Goal: Task Accomplishment & Management: Use online tool/utility

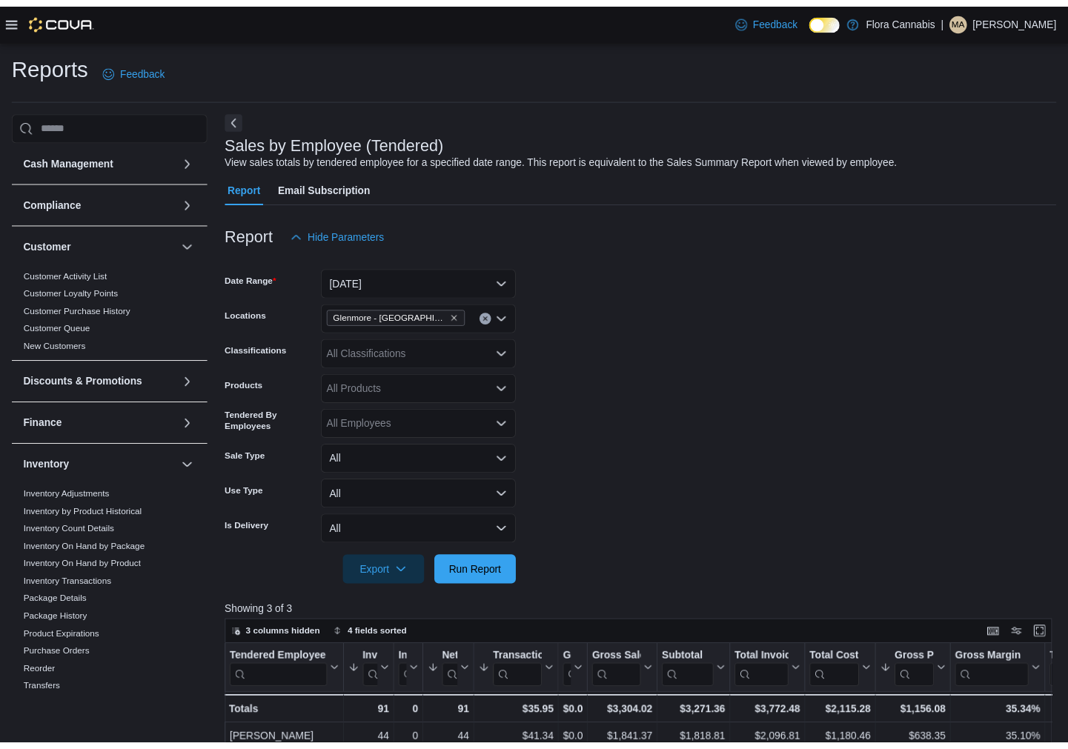
scroll to position [247, 0]
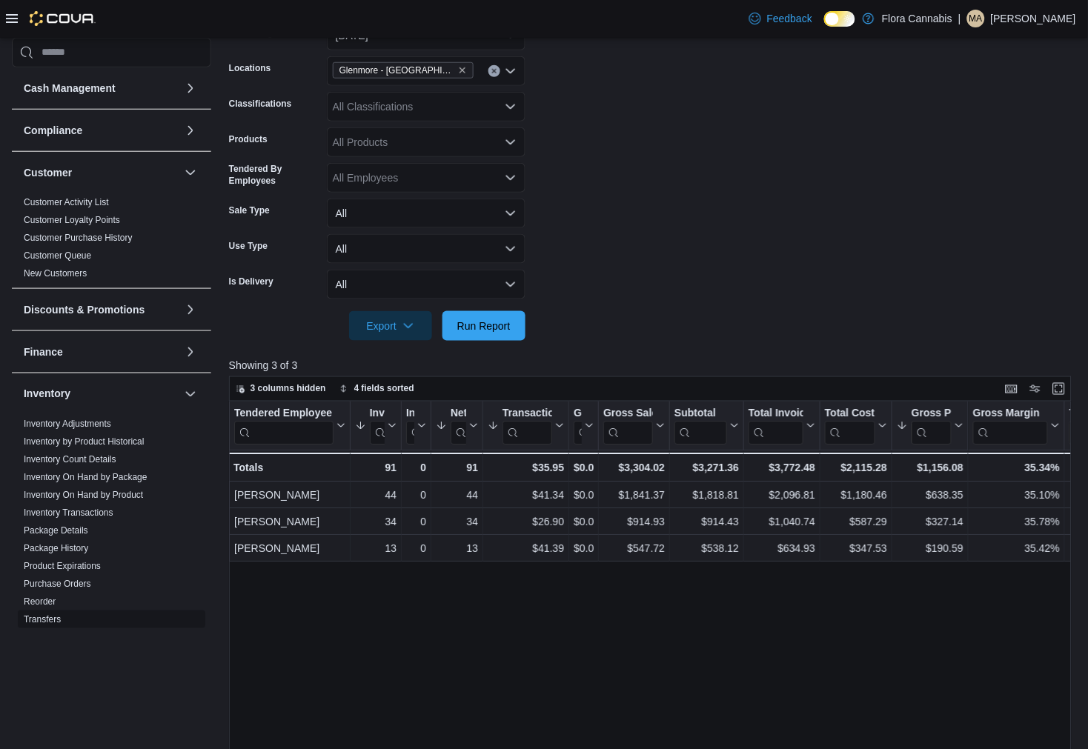
click at [153, 619] on span "Transfers" at bounding box center [112, 619] width 188 height 18
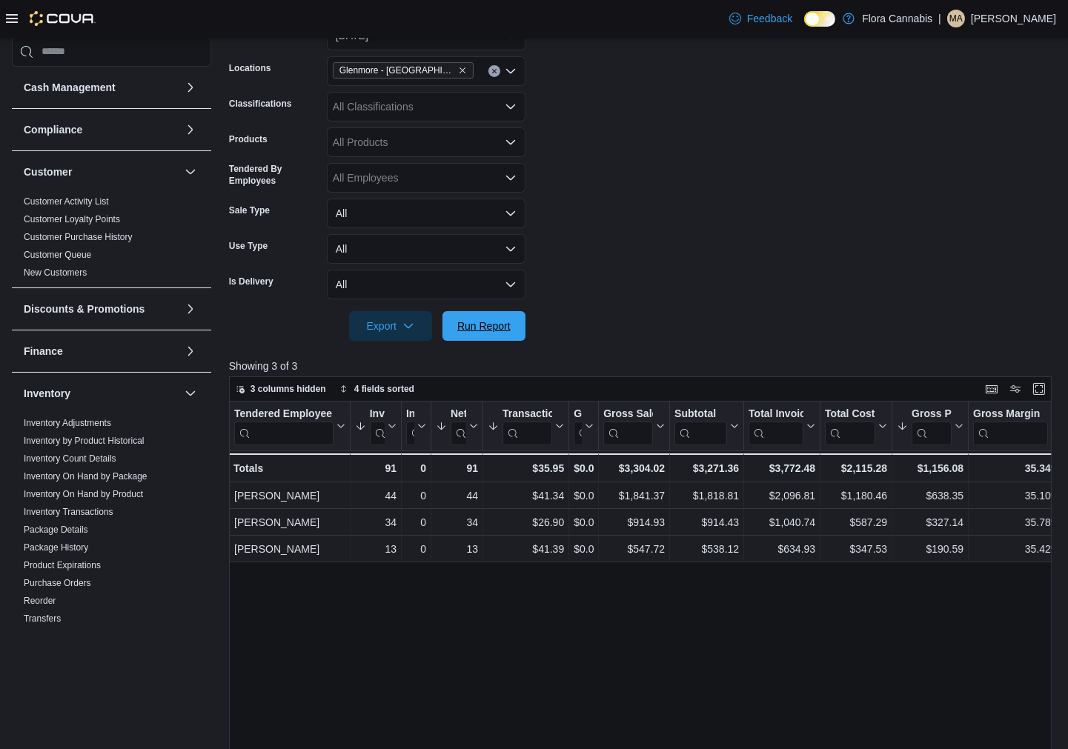
click at [505, 322] on span "Run Report" at bounding box center [483, 326] width 53 height 15
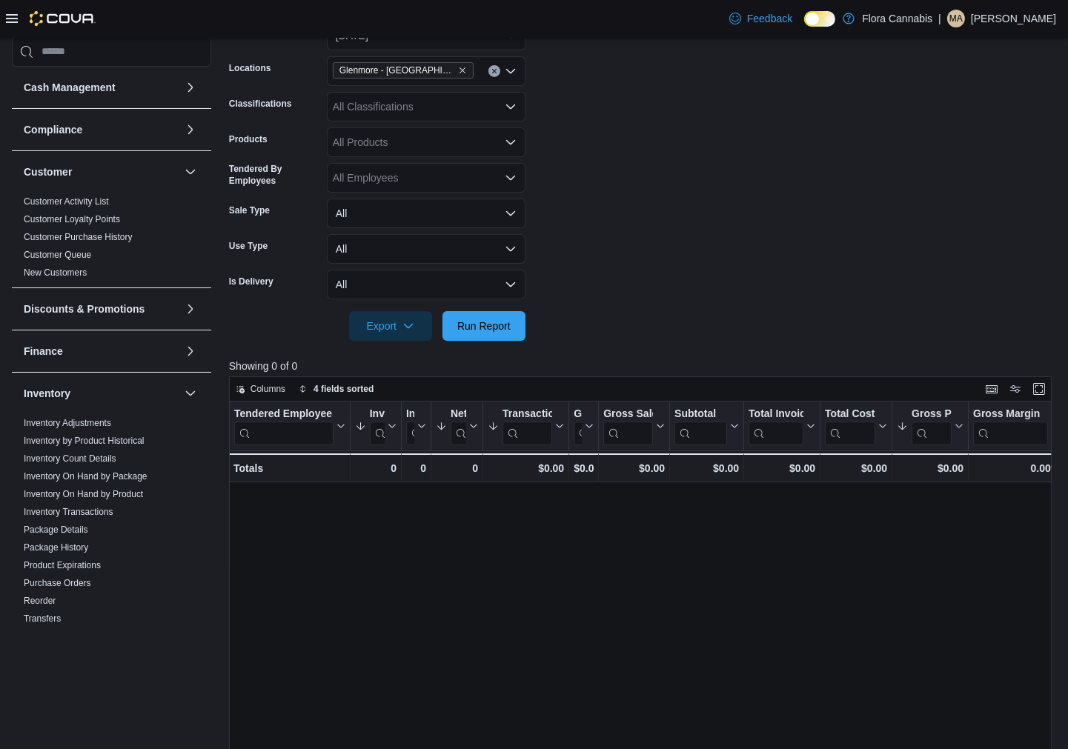
click at [706, 227] on form "Date Range [DATE] Locations [GEOGRAPHIC_DATA] - [GEOGRAPHIC_DATA] - 450374 Clas…" at bounding box center [642, 172] width 827 height 338
click at [500, 329] on span "Run Report" at bounding box center [483, 325] width 53 height 15
click at [514, 322] on span "Run Report" at bounding box center [483, 326] width 65 height 30
click at [491, 317] on span "Run Report" at bounding box center [483, 326] width 65 height 30
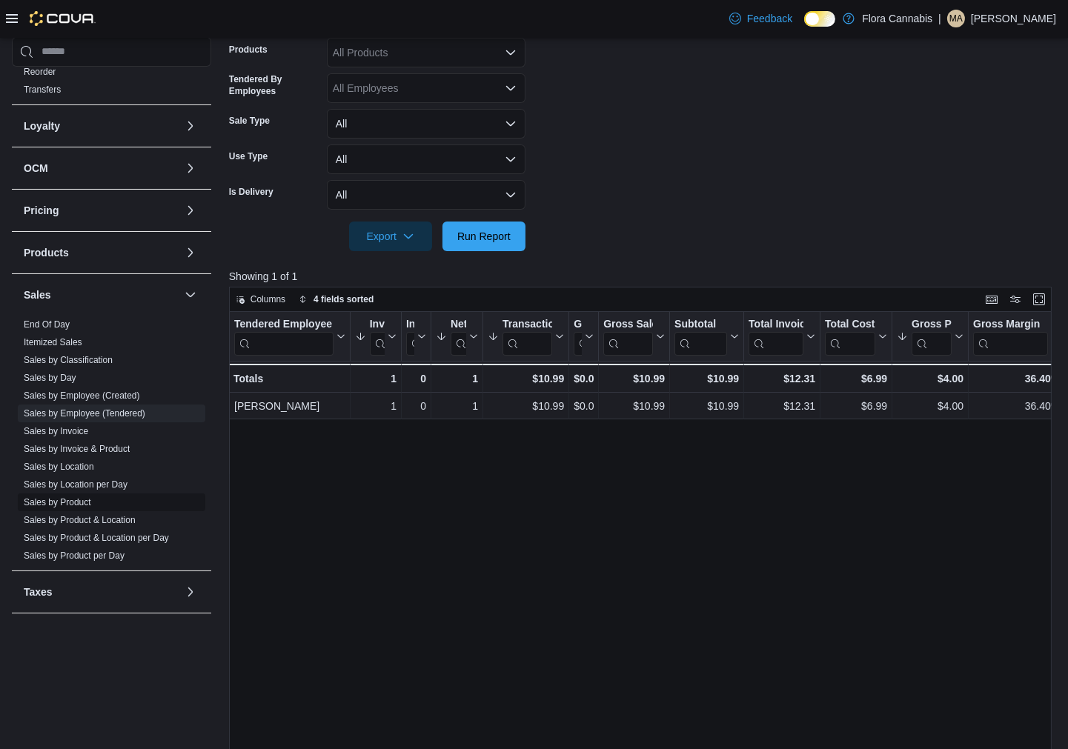
scroll to position [411, 0]
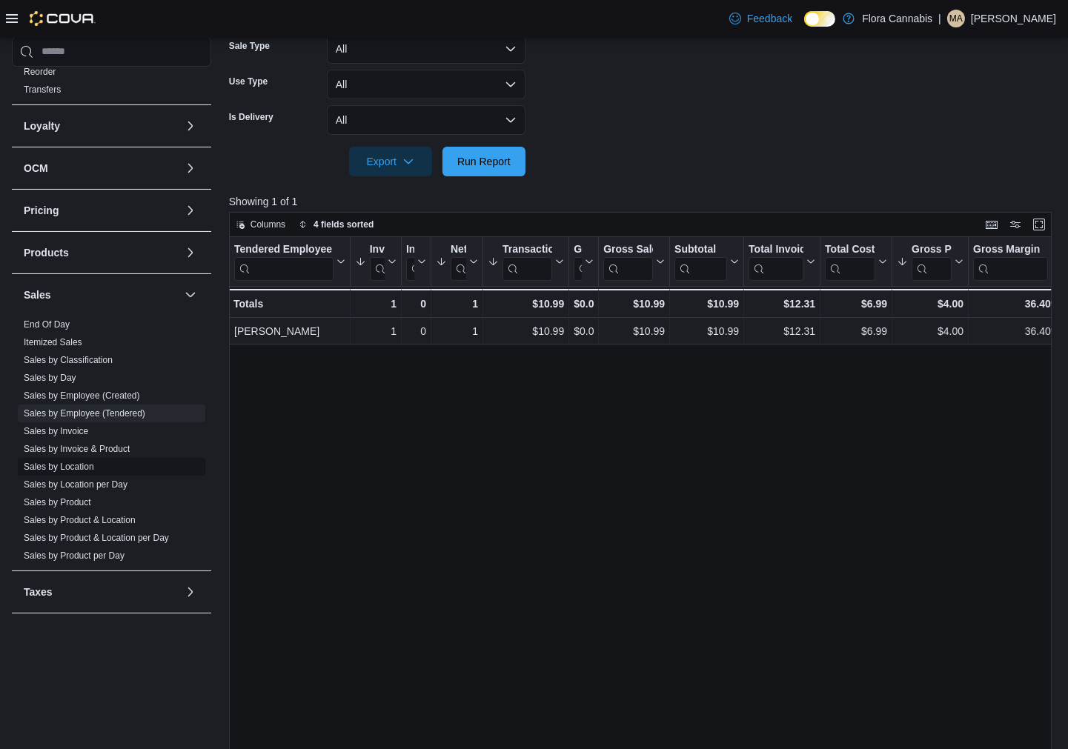
click at [72, 465] on link "Sales by Location" at bounding box center [59, 467] width 70 height 10
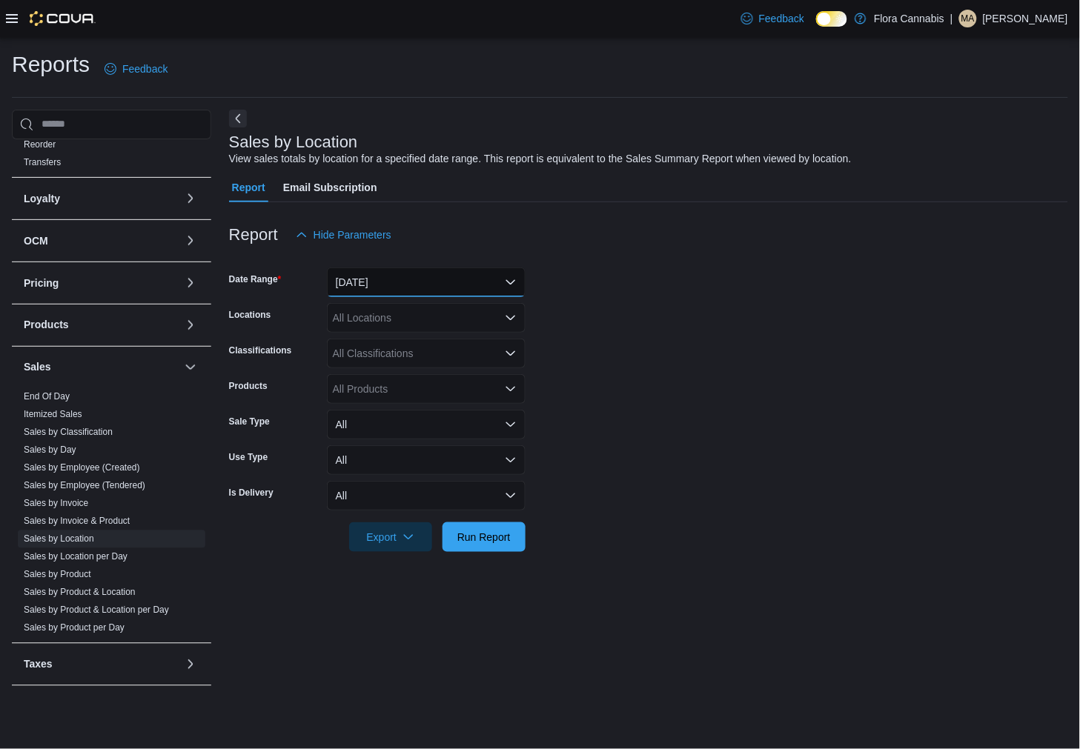
drag, startPoint x: 377, startPoint y: 282, endPoint x: 377, endPoint y: 326, distance: 43.7
click at [377, 284] on button "[DATE]" at bounding box center [426, 283] width 199 height 30
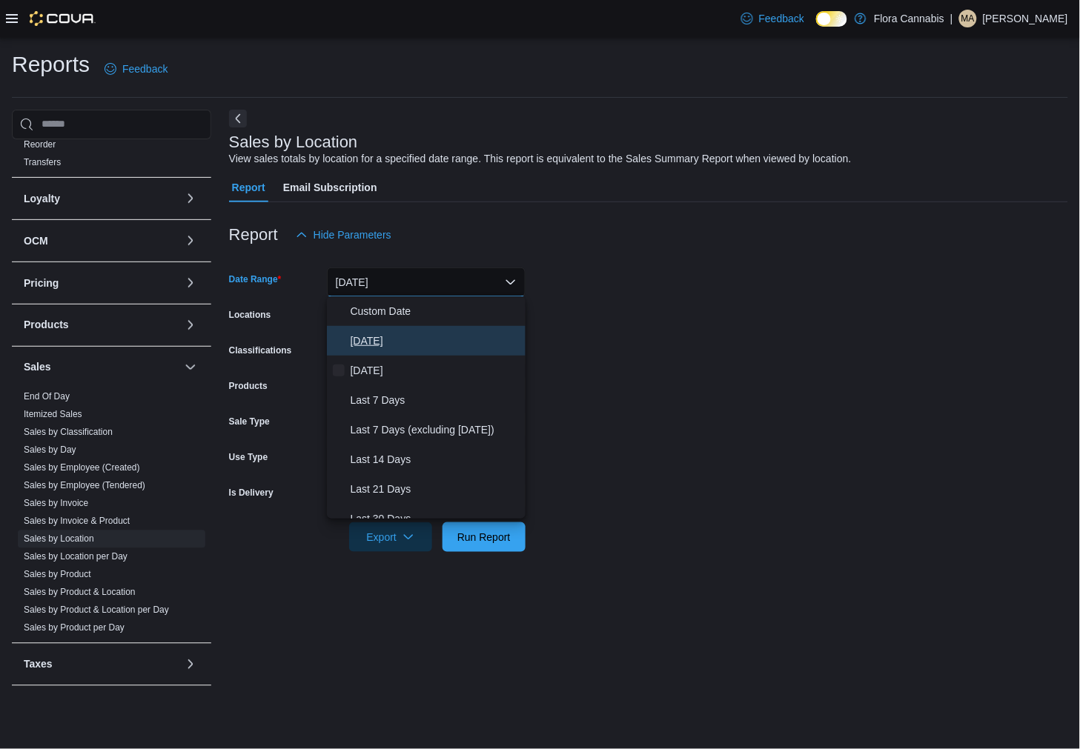
click at [378, 345] on span "[DATE]" at bounding box center [435, 341] width 169 height 18
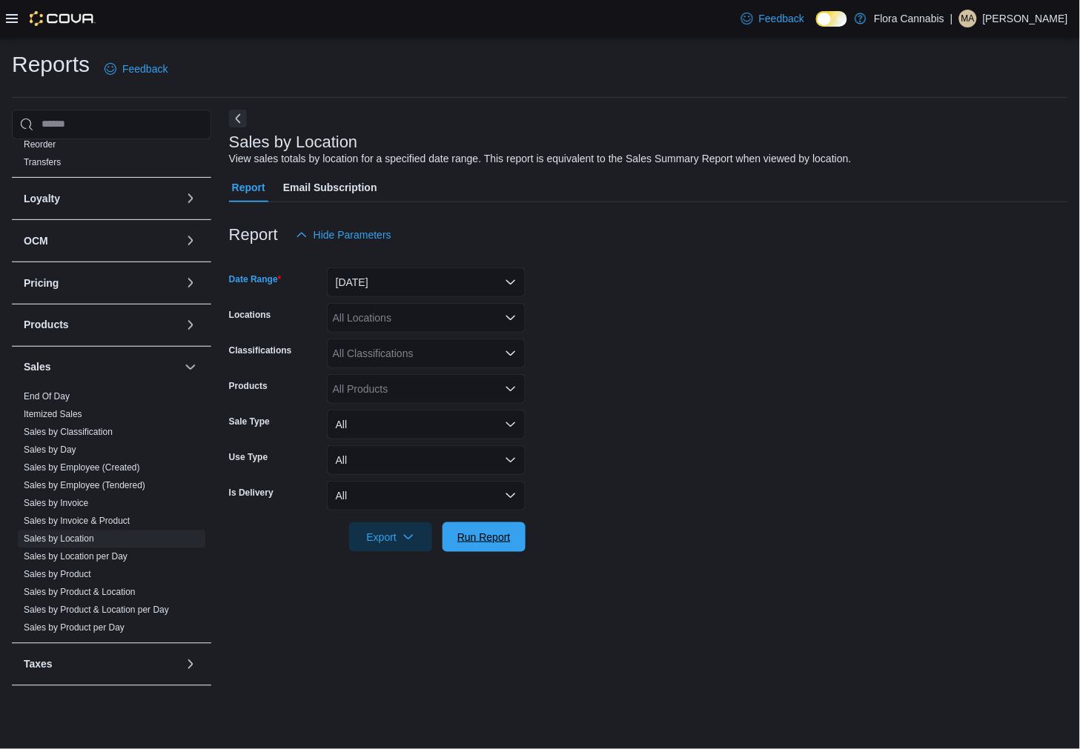
click at [495, 549] on span "Run Report" at bounding box center [483, 538] width 65 height 30
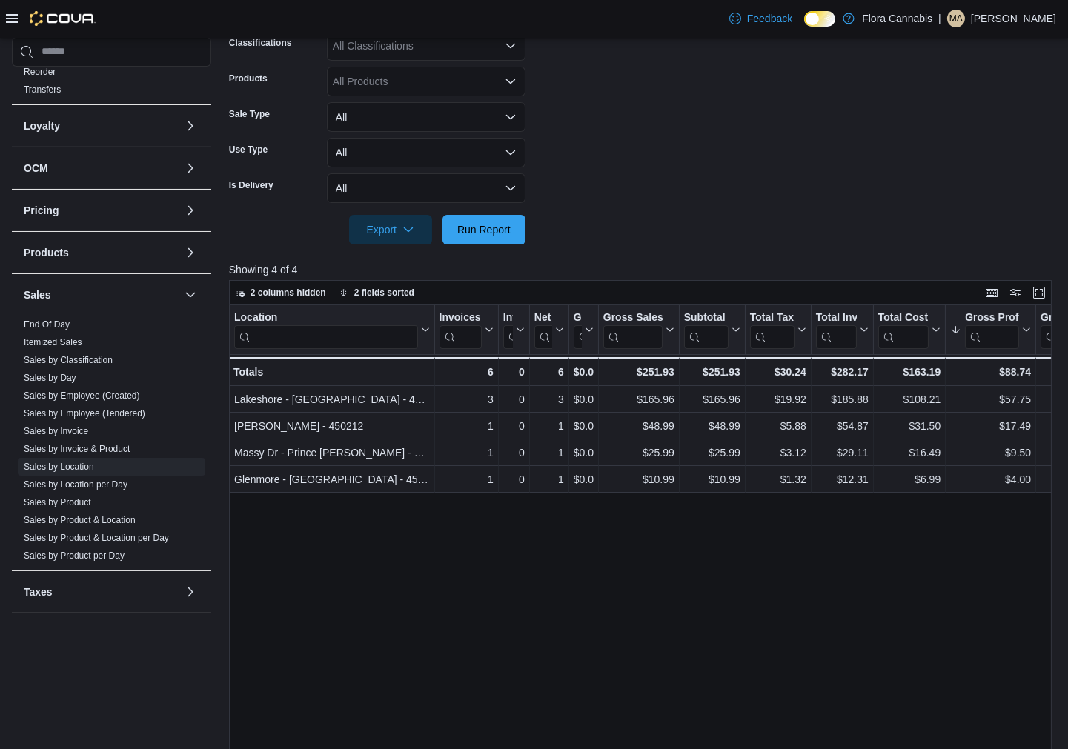
scroll to position [247, 0]
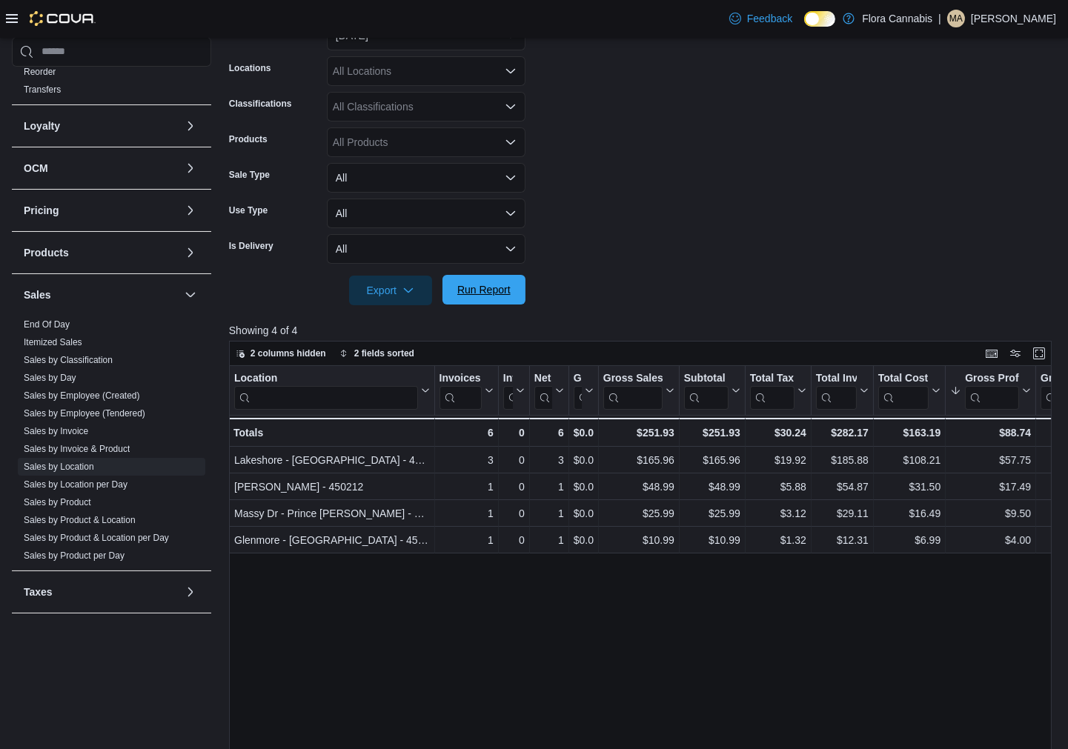
click at [512, 295] on span "Run Report" at bounding box center [483, 290] width 65 height 30
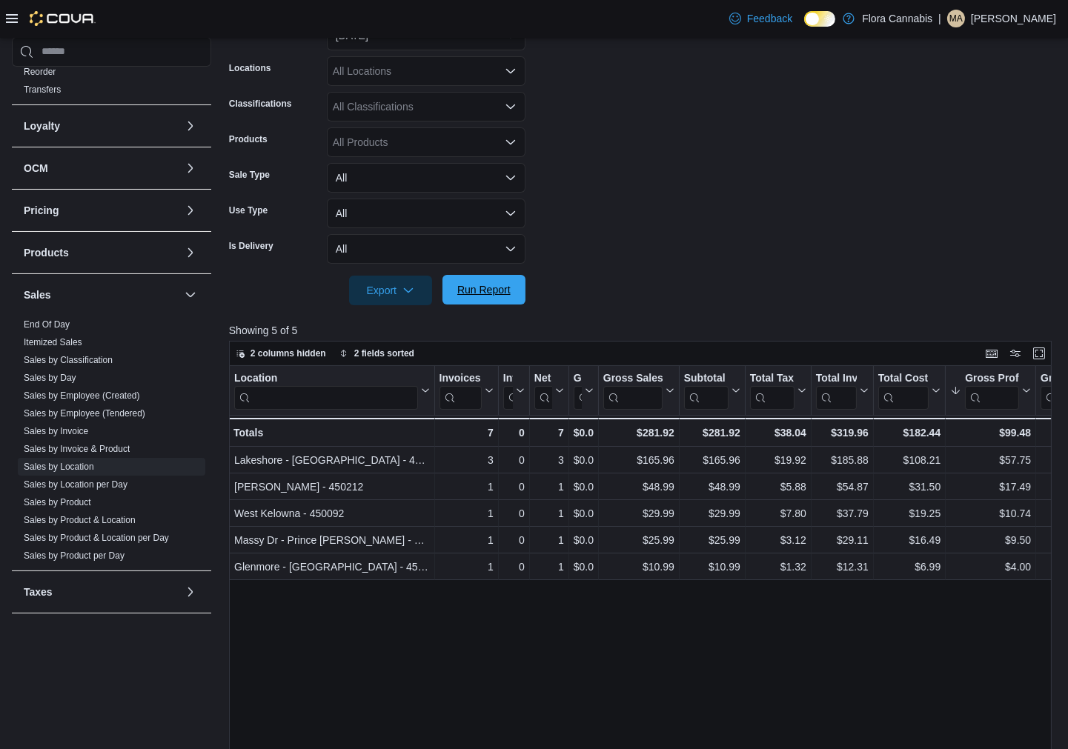
click at [512, 295] on span "Run Report" at bounding box center [483, 290] width 65 height 30
click at [468, 277] on span "Run Report" at bounding box center [483, 290] width 65 height 30
click at [508, 297] on span "Run Report" at bounding box center [483, 290] width 65 height 30
click at [497, 301] on span "Run Report" at bounding box center [483, 290] width 65 height 30
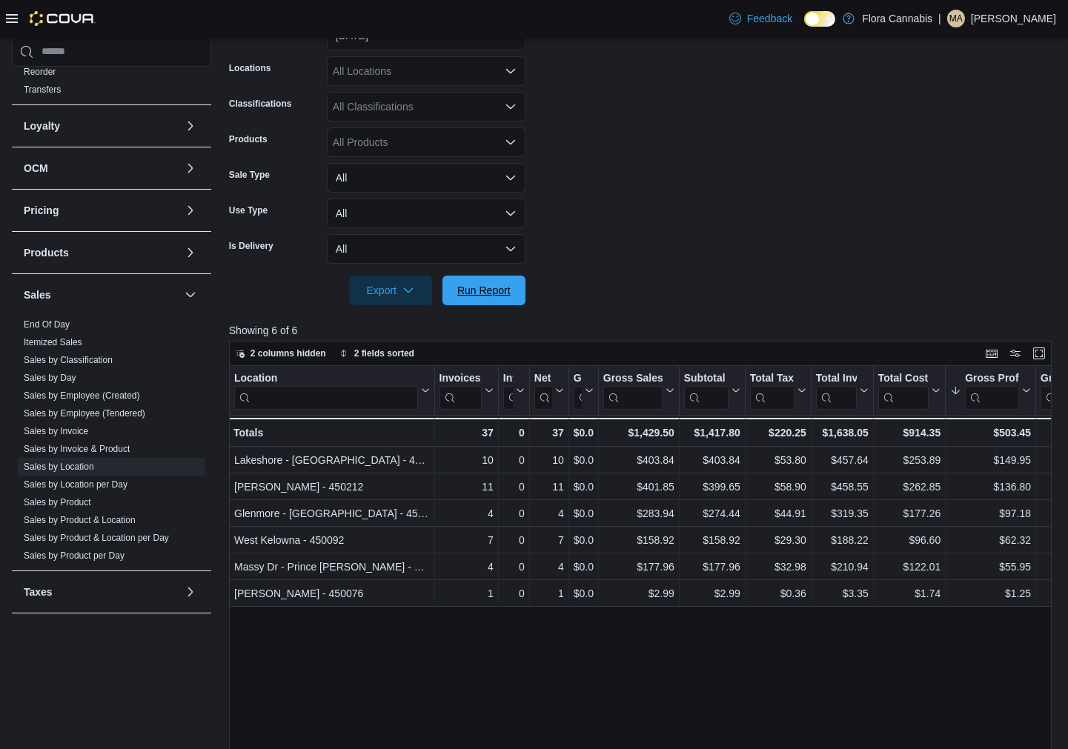
drag, startPoint x: 493, startPoint y: 287, endPoint x: 611, endPoint y: 285, distance: 117.9
click at [493, 287] on span "Run Report" at bounding box center [483, 290] width 53 height 15
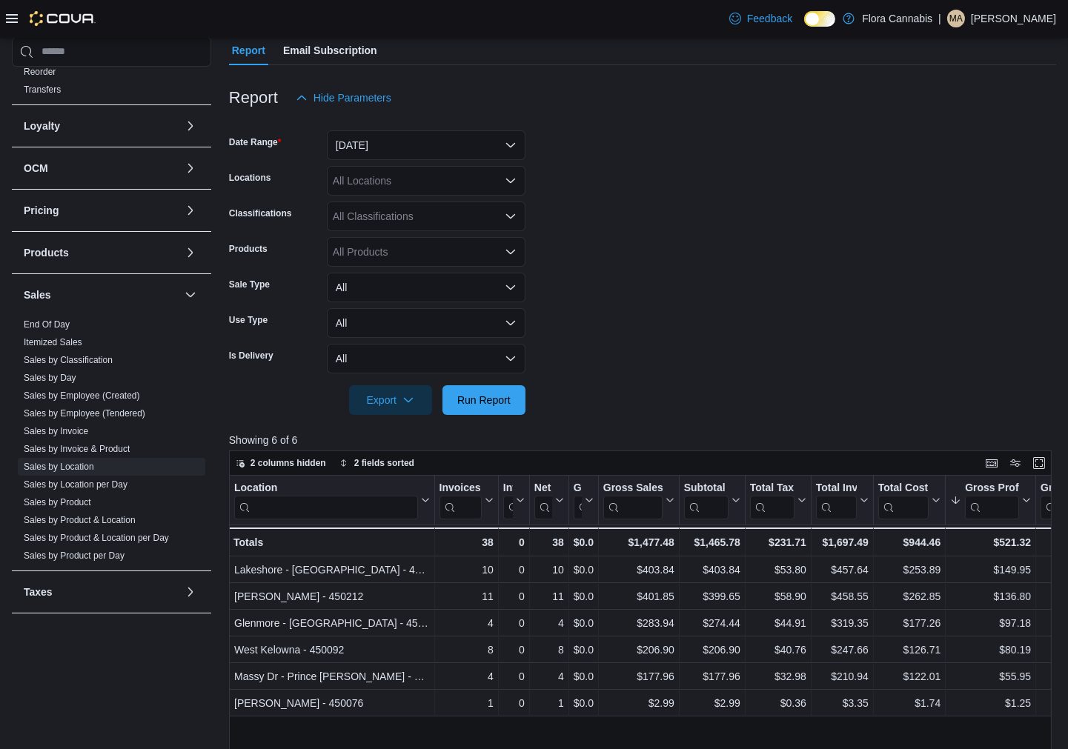
scroll to position [165, 0]
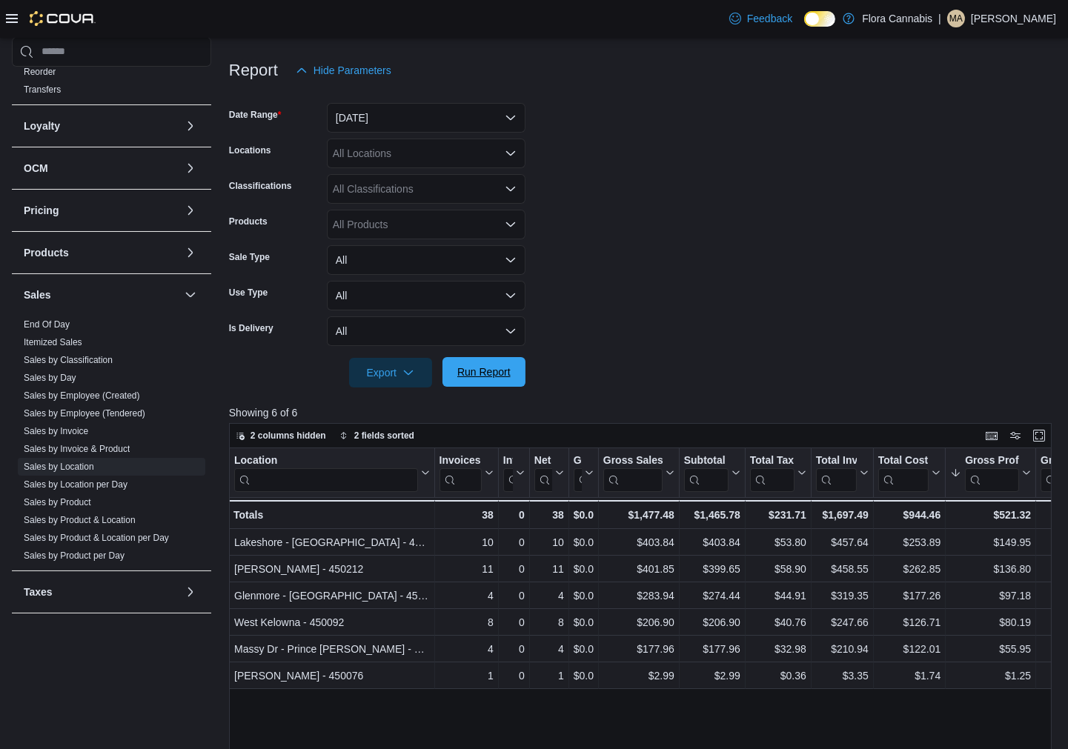
click at [490, 372] on span "Run Report" at bounding box center [483, 372] width 53 height 15
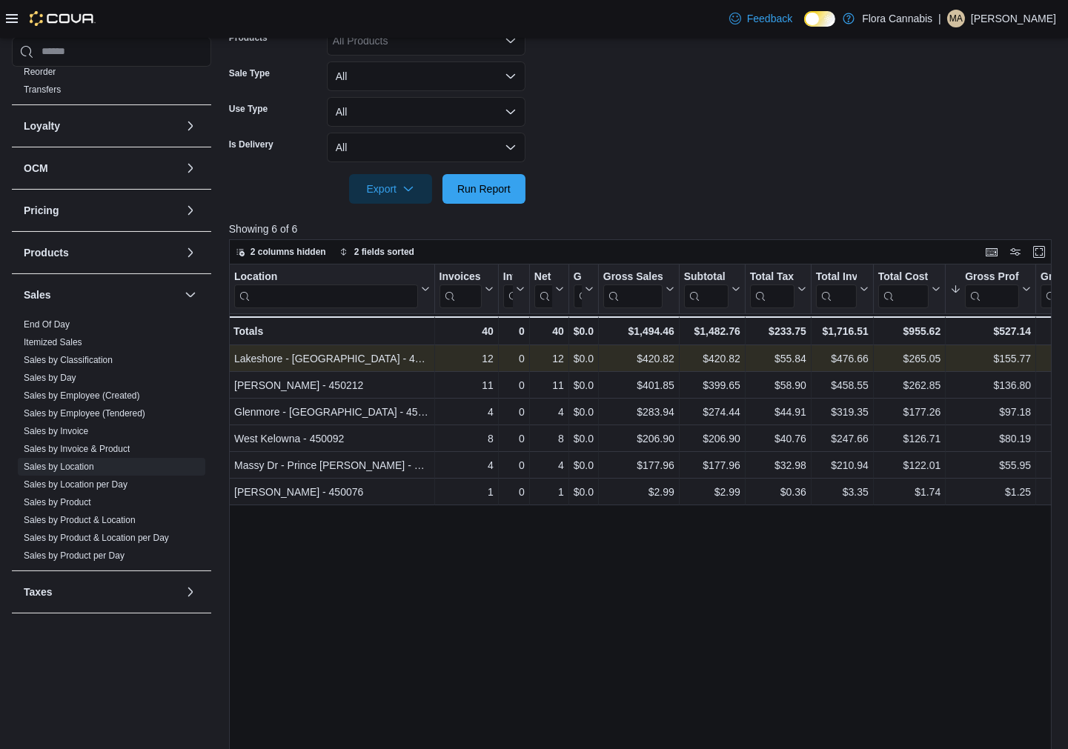
scroll to position [448, 0]
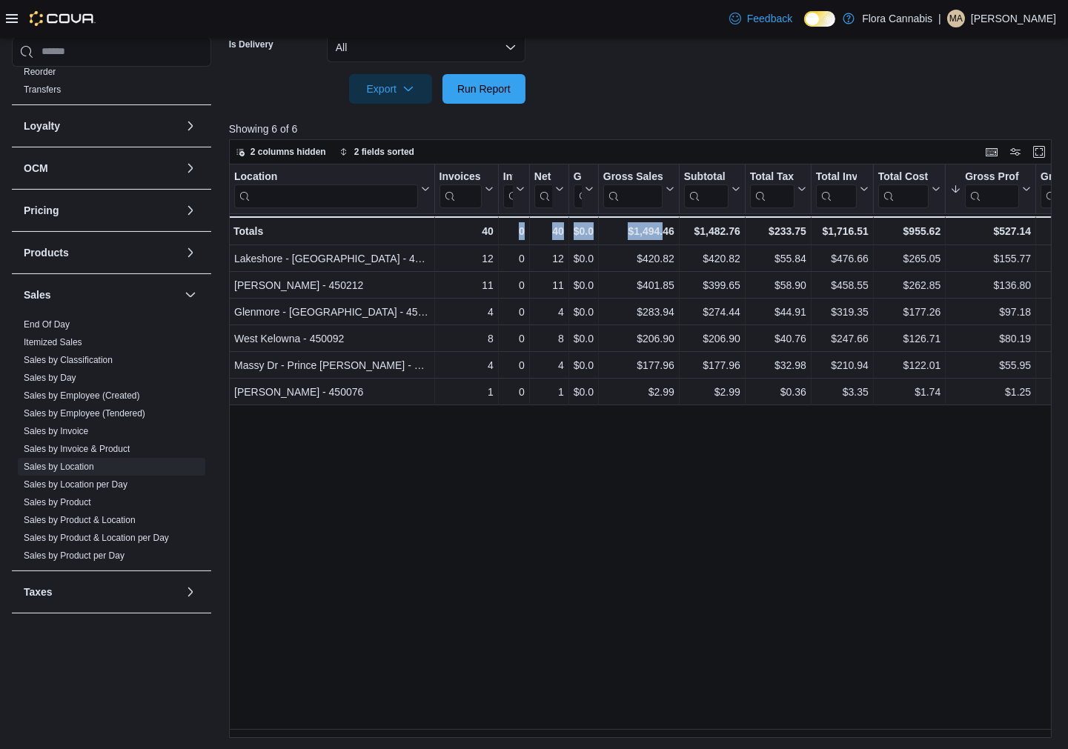
drag, startPoint x: 517, startPoint y: 738, endPoint x: 620, endPoint y: 737, distance: 103.0
click at [661, 741] on div "Reports Feedback Cash Management Cash Management Cash Out Details Compliance OC…" at bounding box center [534, 170] width 1068 height 1162
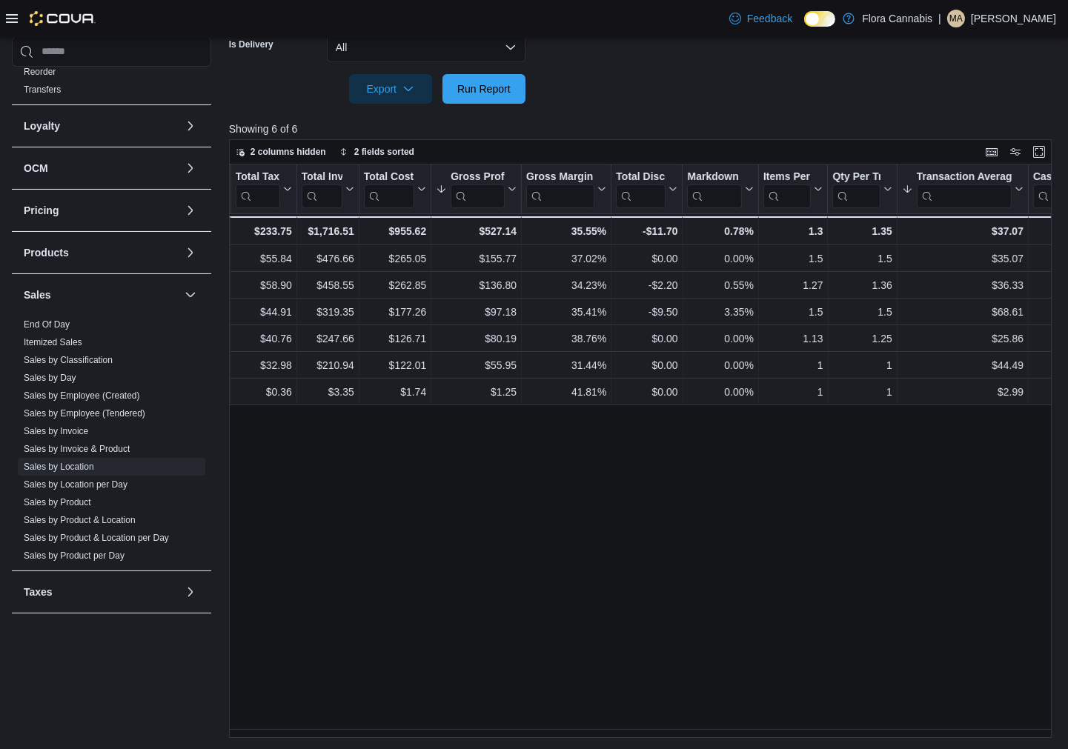
scroll to position [0, 0]
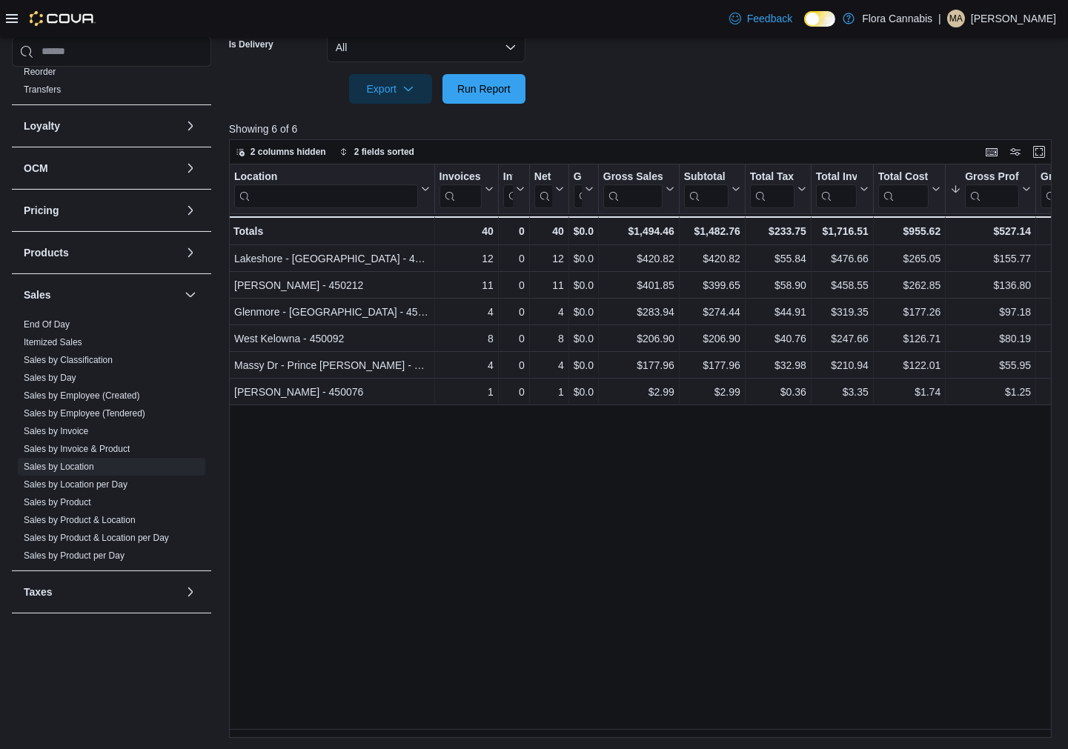
click at [486, 609] on div "Location Click to view column header actions Invoices Sold Click to view column…" at bounding box center [645, 452] width 832 height 575
click at [477, 95] on span "Run Report" at bounding box center [483, 88] width 65 height 30
click at [385, 586] on div "Location Click to view column header actions Invoices Sold Click to view column…" at bounding box center [645, 452] width 832 height 575
click at [506, 79] on span "Run Report" at bounding box center [483, 88] width 65 height 30
click at [476, 77] on span "Run Report" at bounding box center [483, 88] width 65 height 30
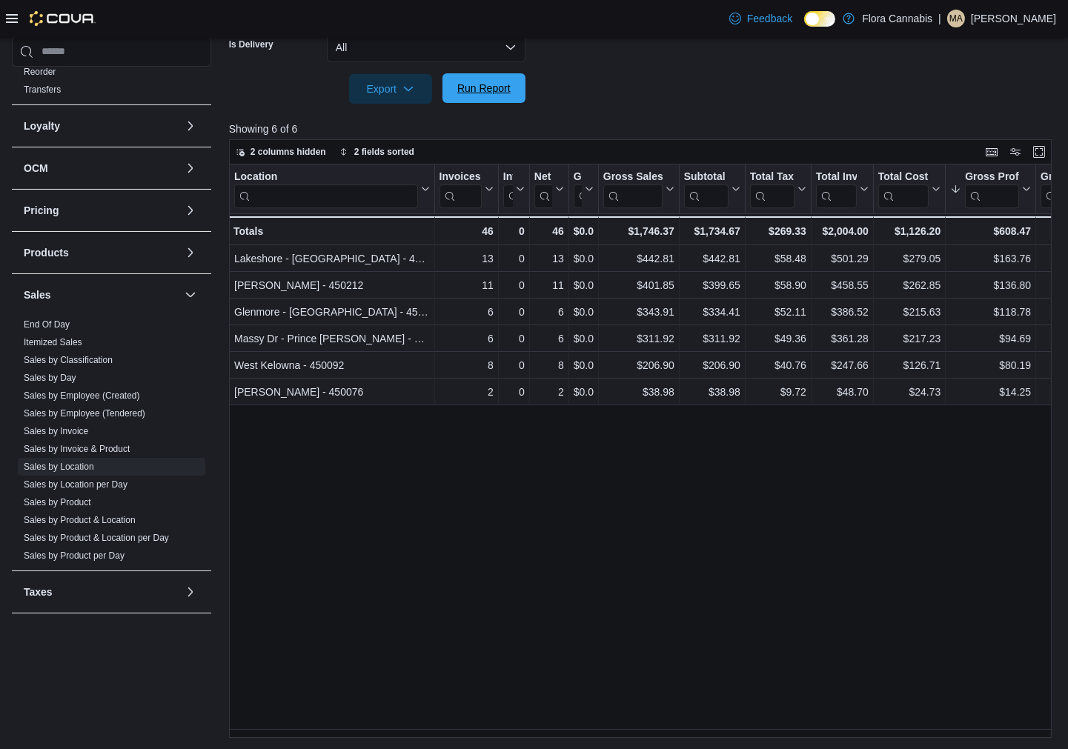
click at [492, 96] on span "Run Report" at bounding box center [483, 88] width 65 height 30
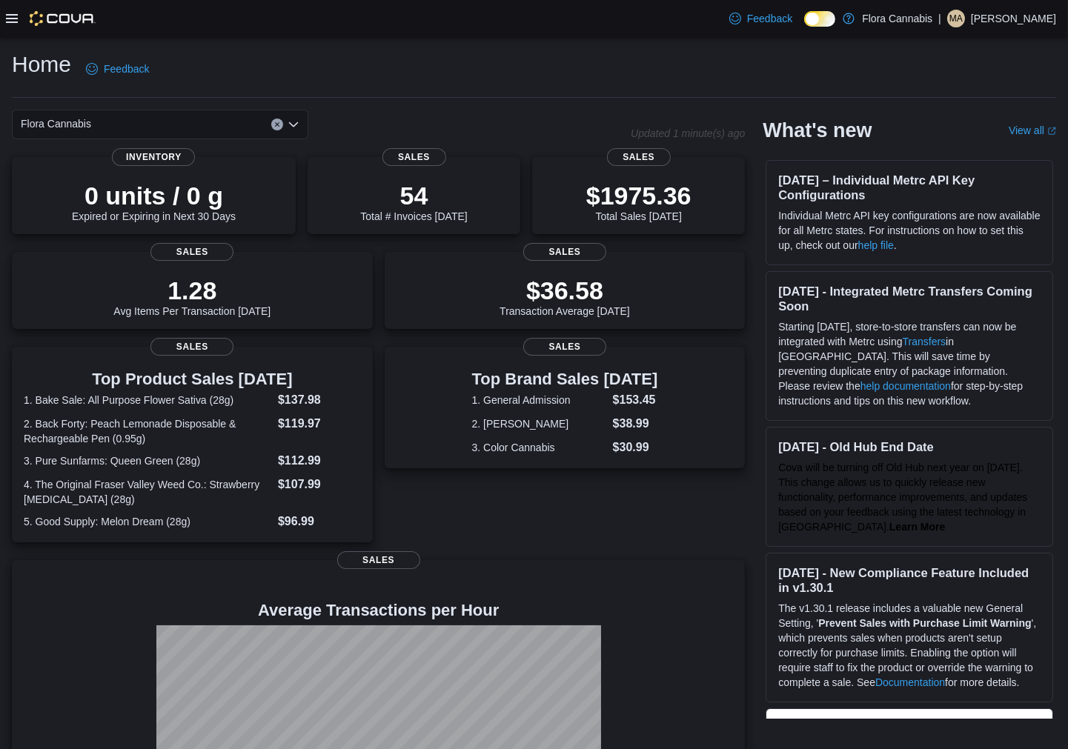
click at [211, 32] on div "Feedback Dark Mode Flora Cannabis | MA [PERSON_NAME]" at bounding box center [534, 19] width 1068 height 38
click at [13, 22] on icon at bounding box center [12, 18] width 12 height 9
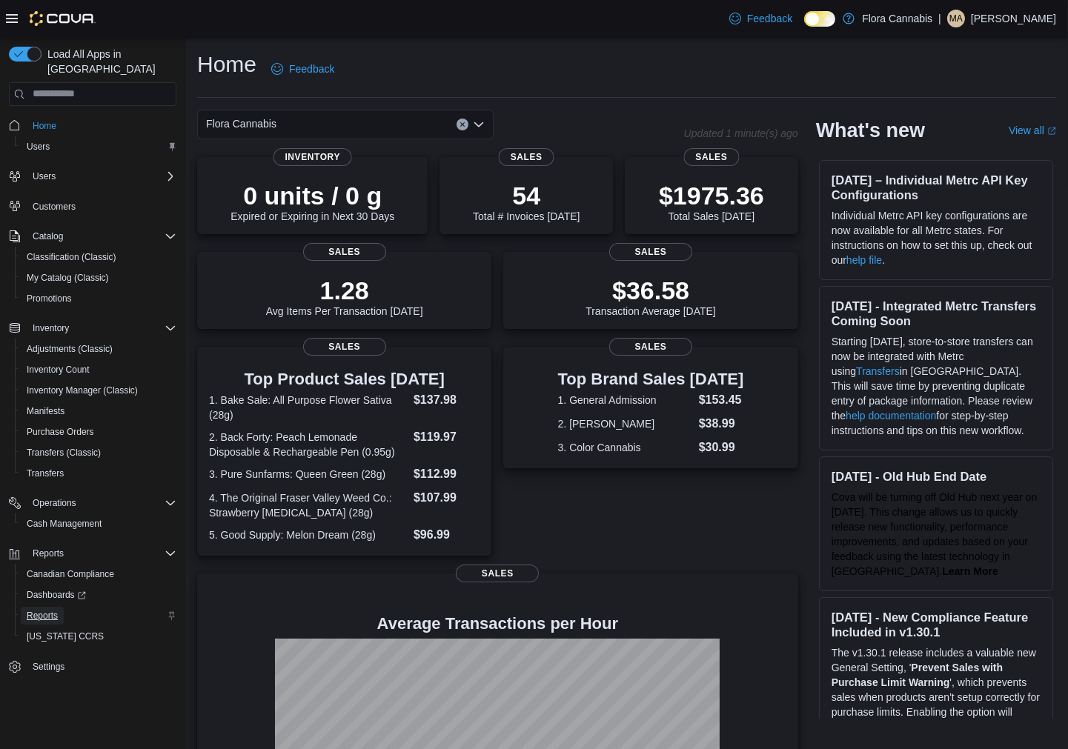
click at [52, 610] on span "Reports" at bounding box center [42, 616] width 31 height 12
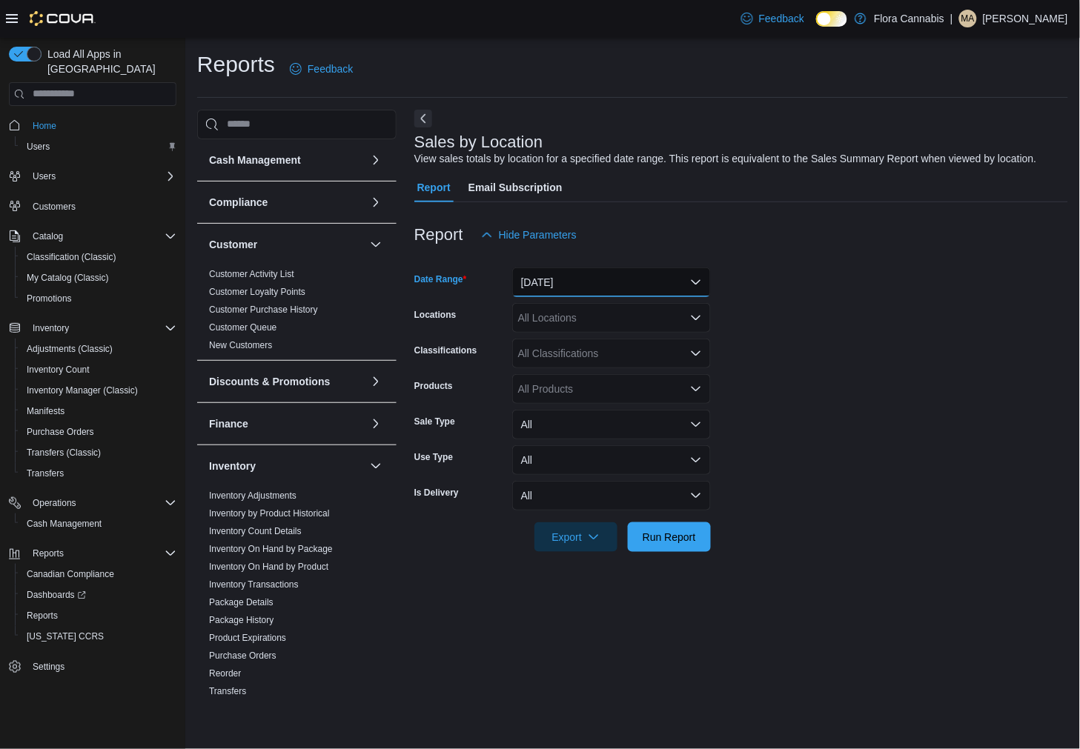
click at [583, 285] on button "[DATE]" at bounding box center [611, 283] width 199 height 30
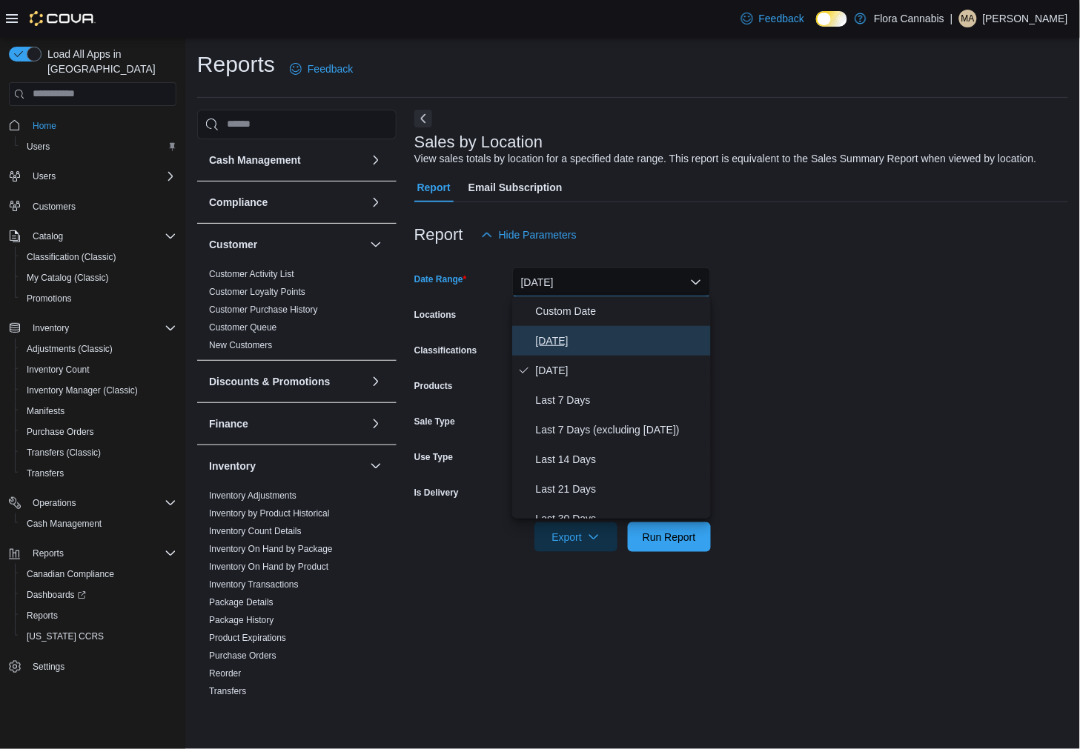
click at [582, 344] on span "[DATE]" at bounding box center [620, 341] width 169 height 18
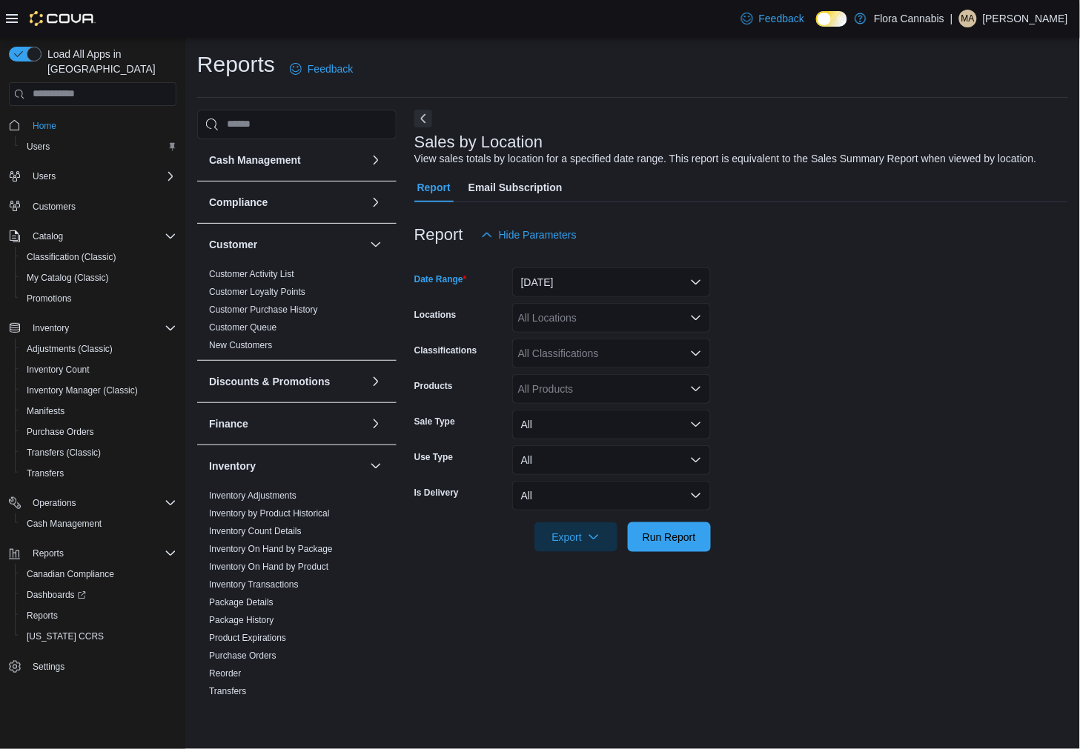
click at [599, 320] on div "All Locations" at bounding box center [611, 318] width 199 height 30
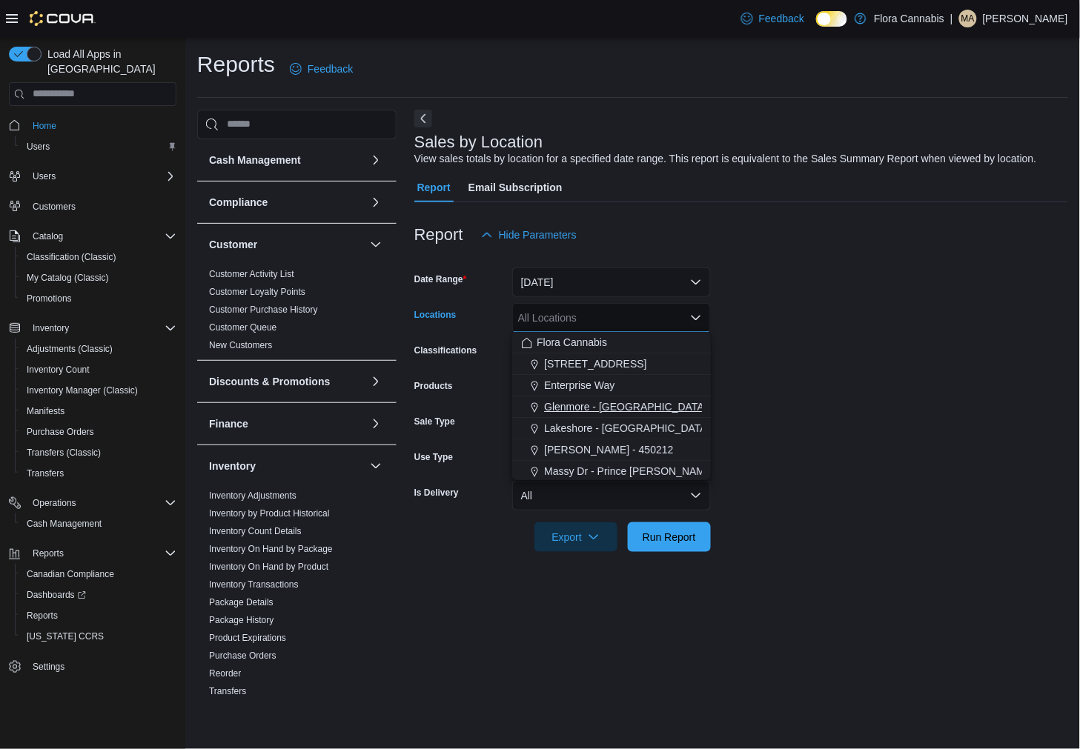
click at [594, 408] on span "Glenmore - [GEOGRAPHIC_DATA] - 450374" at bounding box center [647, 407] width 207 height 15
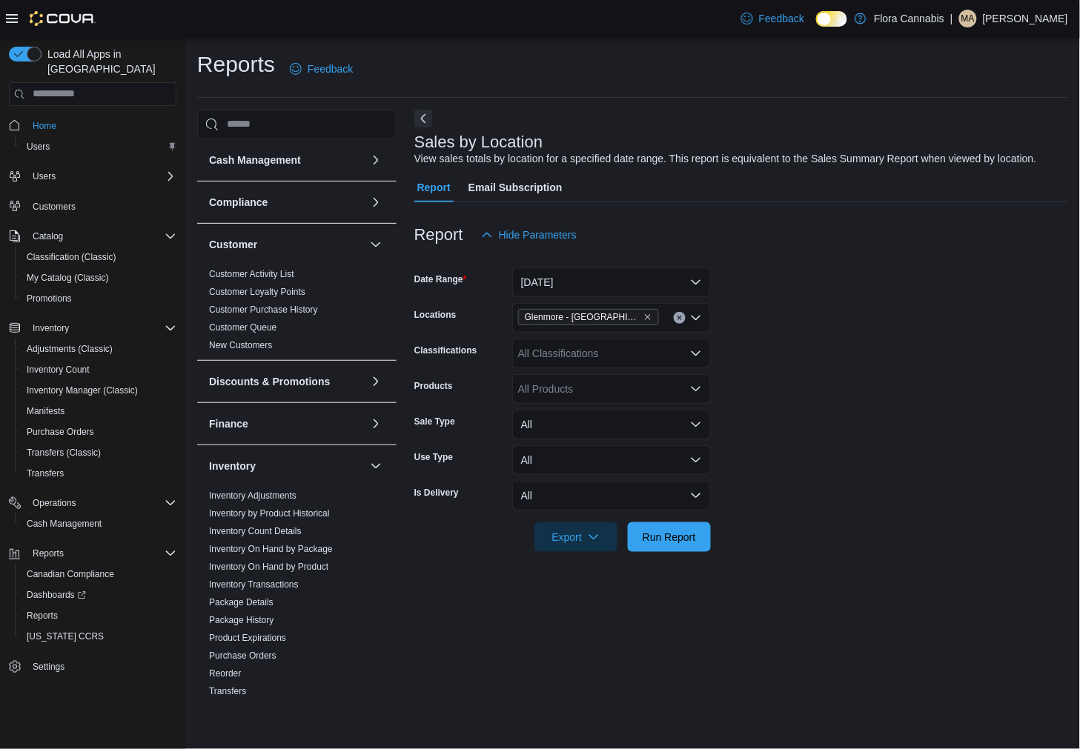
click at [796, 379] on form "Date Range [DATE] Locations [GEOGRAPHIC_DATA] - [GEOGRAPHIC_DATA] - 450374 Clas…" at bounding box center [741, 401] width 654 height 302
click at [675, 313] on button "Clear input" at bounding box center [680, 318] width 12 height 12
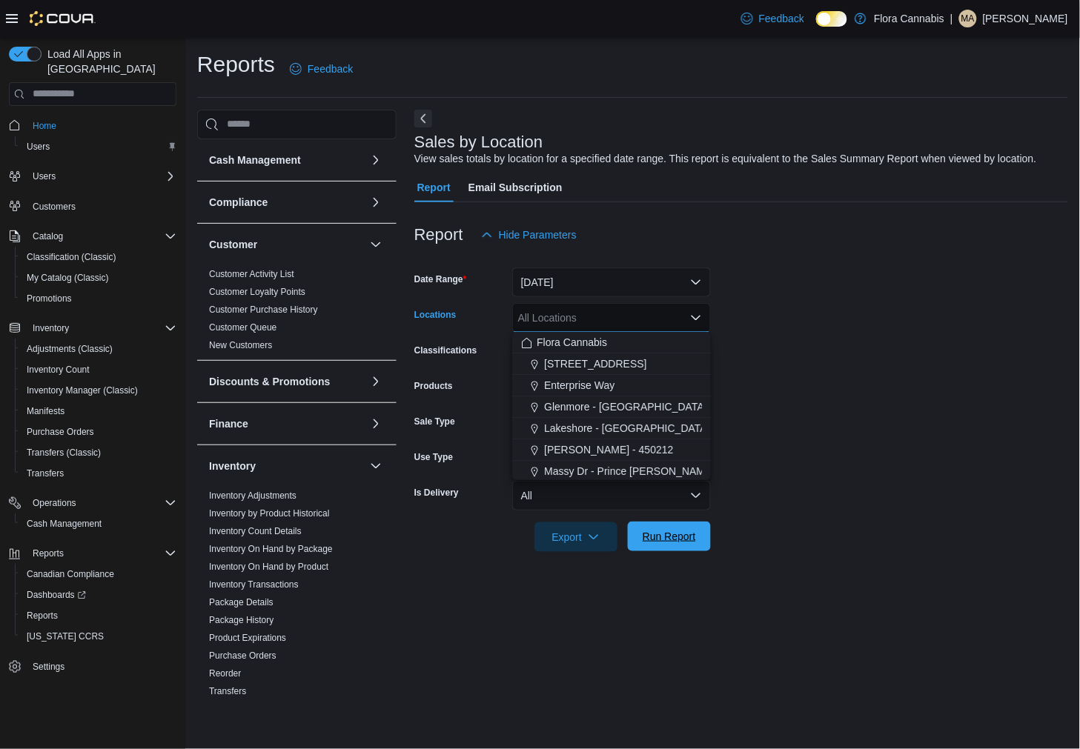
click at [684, 546] on span "Run Report" at bounding box center [669, 537] width 65 height 30
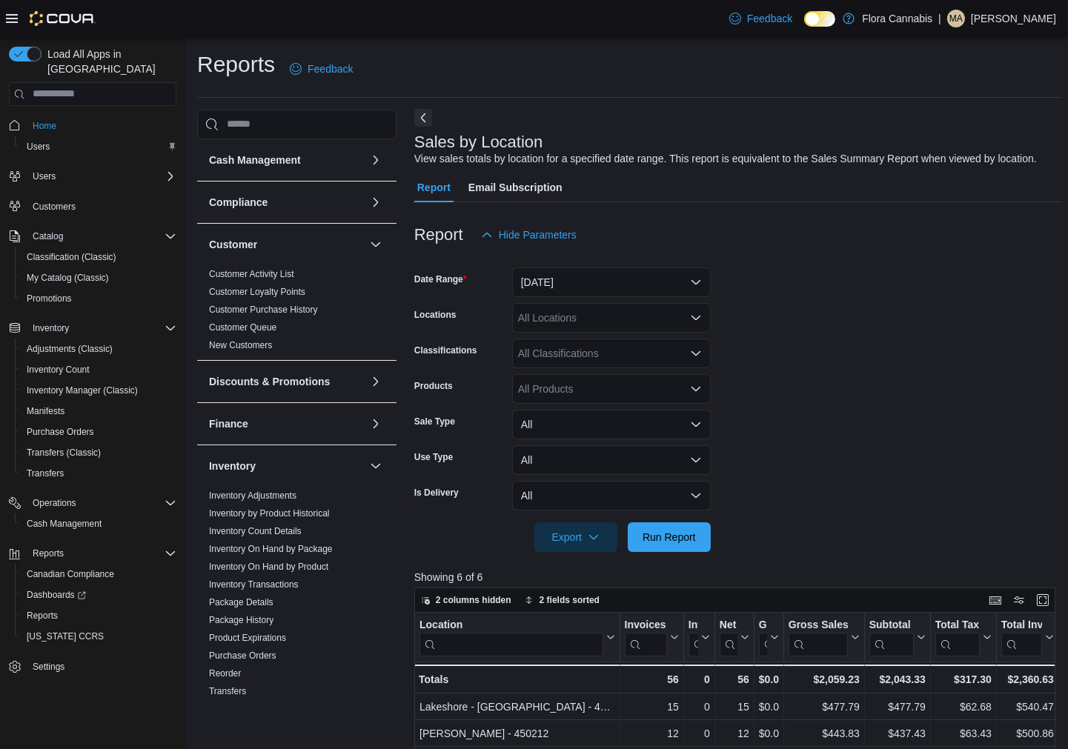
click at [418, 120] on button "Next" at bounding box center [423, 118] width 18 height 18
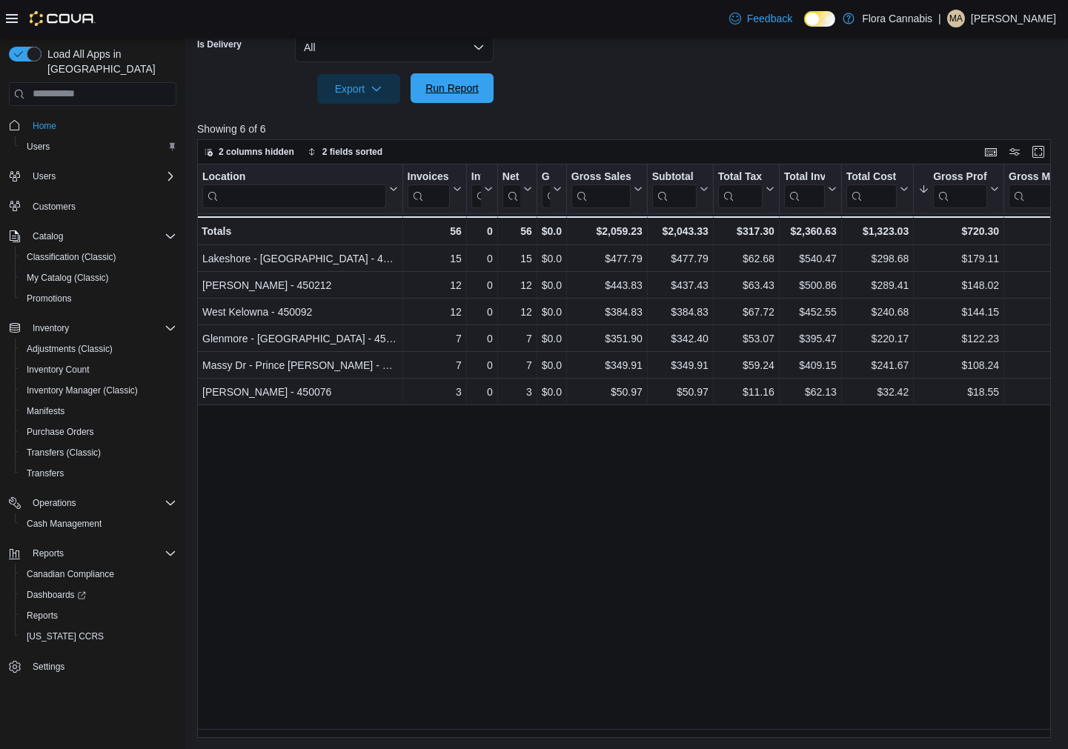
click at [469, 86] on span "Run Report" at bounding box center [452, 88] width 53 height 15
drag, startPoint x: 469, startPoint y: 86, endPoint x: 428, endPoint y: 131, distance: 61.4
drag, startPoint x: 428, startPoint y: 131, endPoint x: 855, endPoint y: 595, distance: 631.1
click at [855, 595] on div "Location Click to view column header actions Invoices Sold Click to view column…" at bounding box center [628, 452] width 863 height 575
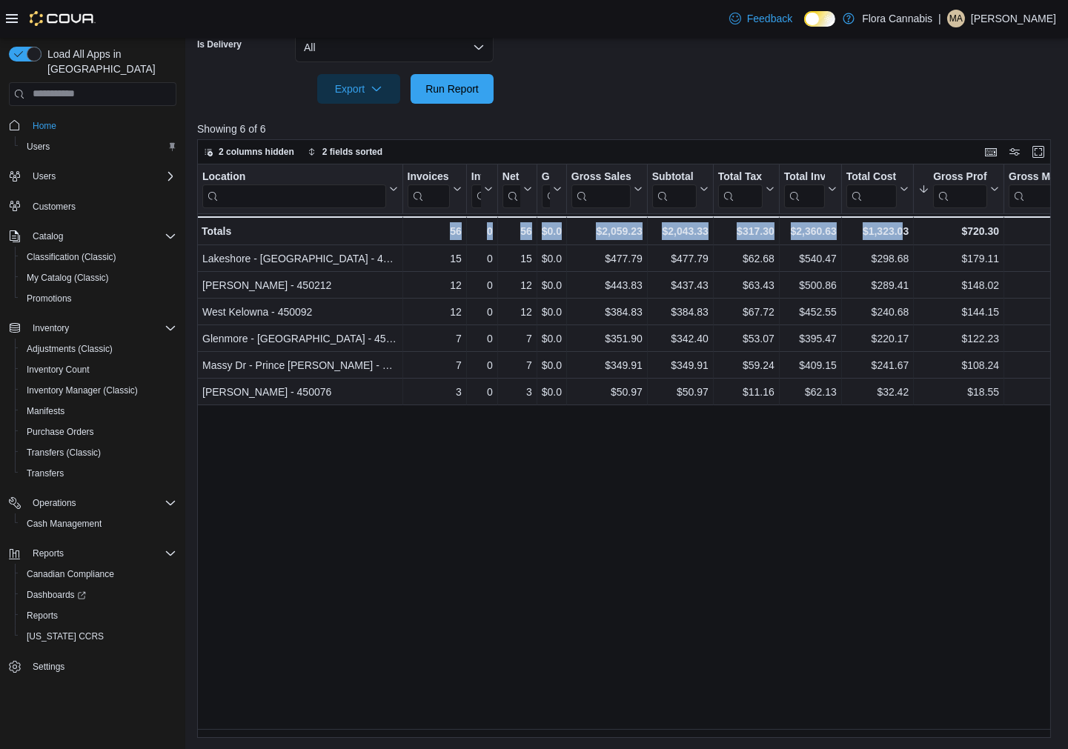
drag, startPoint x: 854, startPoint y: 547, endPoint x: 901, endPoint y: 692, distance: 151.9
click at [901, 692] on div "Location Click to view column header actions Invoices Sold Click to view column…" at bounding box center [628, 452] width 863 height 575
drag, startPoint x: 446, startPoint y: 95, endPoint x: 686, endPoint y: 107, distance: 240.5
click at [446, 95] on span "Run Report" at bounding box center [452, 89] width 65 height 30
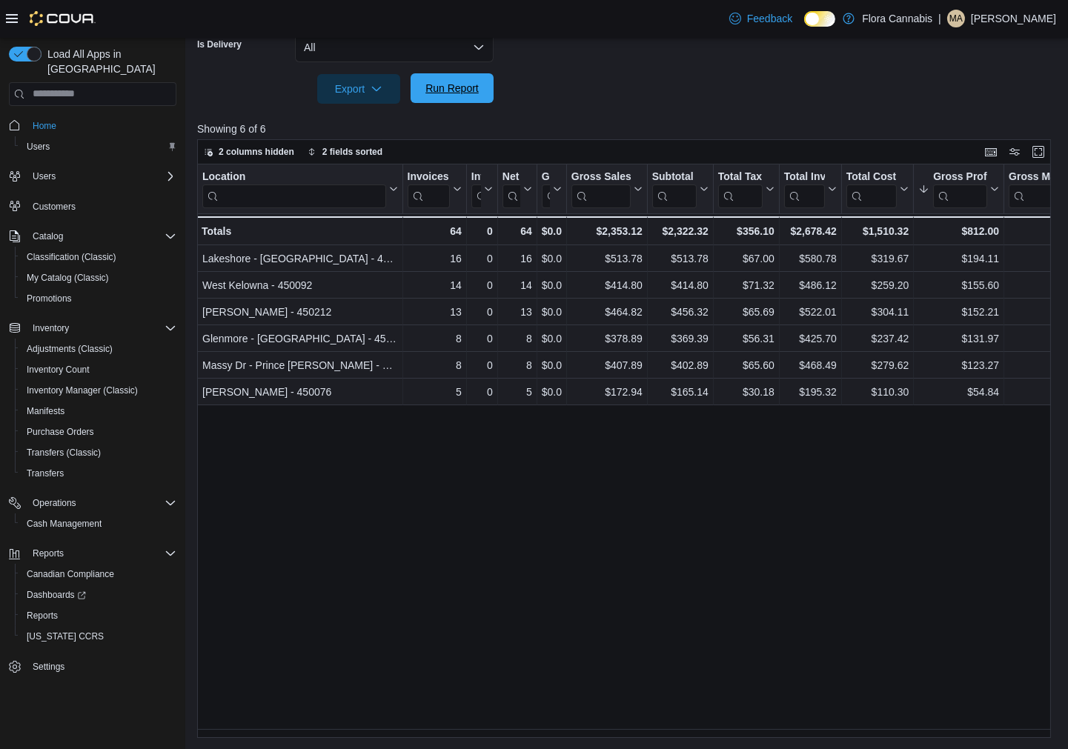
click at [473, 93] on span "Run Report" at bounding box center [452, 88] width 53 height 15
click at [440, 95] on span "Run Report" at bounding box center [452, 88] width 65 height 30
click at [455, 87] on span "Run Report" at bounding box center [452, 88] width 53 height 15
drag, startPoint x: 454, startPoint y: 87, endPoint x: 477, endPoint y: 37, distance: 54.7
click at [457, 87] on span "Run Report" at bounding box center [452, 89] width 53 height 15
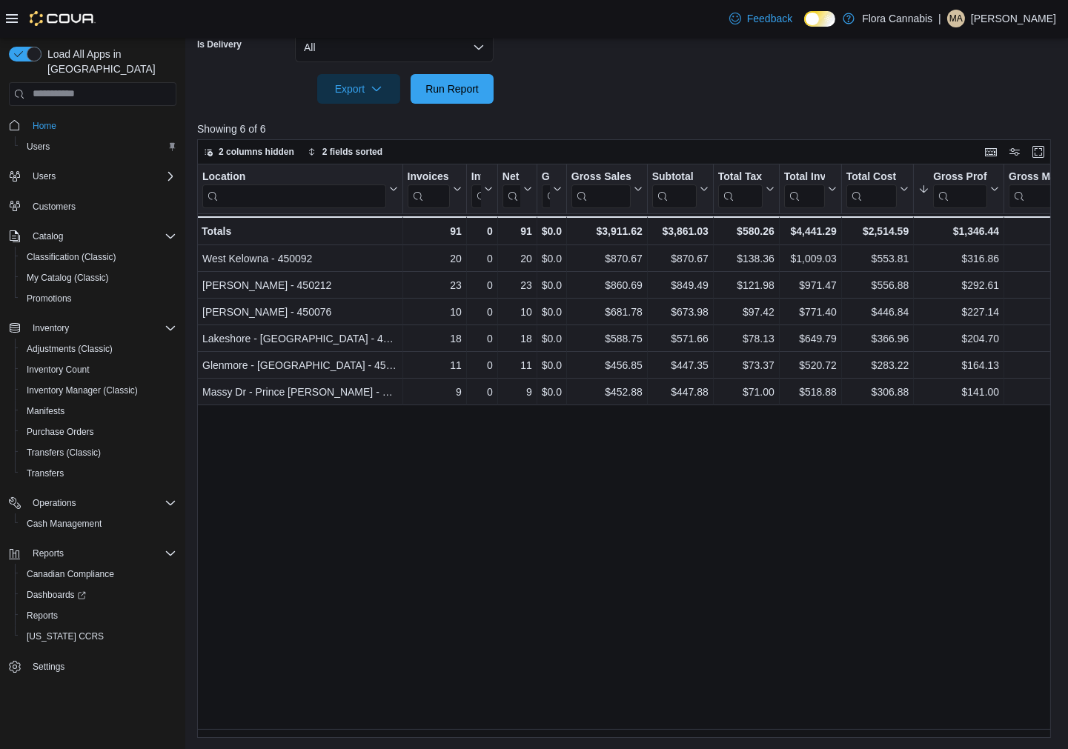
drag, startPoint x: 463, startPoint y: 626, endPoint x: 520, endPoint y: 490, distance: 147.2
click at [469, 615] on div "Location Click to view column header actions Invoices Sold Click to view column…" at bounding box center [628, 452] width 863 height 575
click at [143, 715] on div "Load All Apps in New Hub Home Users Users Customers Catalog Classification (Cla…" at bounding box center [92, 398] width 185 height 720
click at [443, 90] on span "Run Report" at bounding box center [452, 88] width 53 height 15
click at [468, 84] on span "Run Report" at bounding box center [452, 88] width 53 height 15
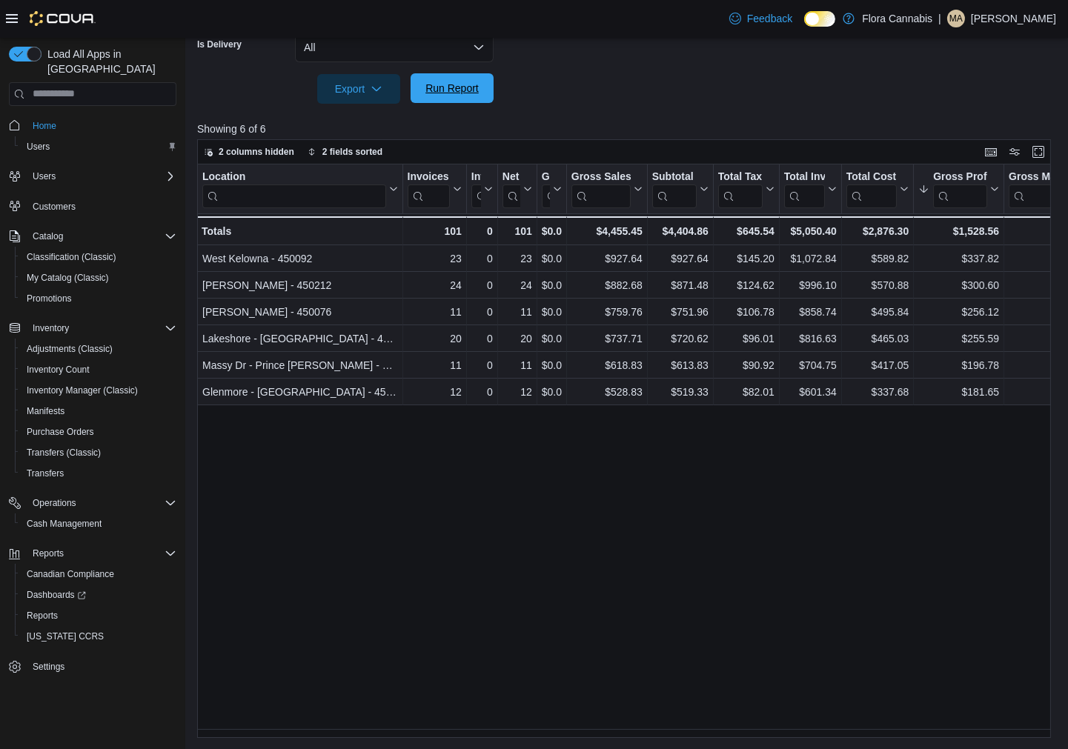
click at [463, 92] on span "Run Report" at bounding box center [452, 88] width 53 height 15
click at [463, 93] on span "Run Report" at bounding box center [452, 88] width 53 height 15
drag, startPoint x: 431, startPoint y: 90, endPoint x: 513, endPoint y: 62, distance: 86.3
click at [430, 90] on span "Run Report" at bounding box center [452, 89] width 53 height 15
click at [463, 90] on span "Run Report" at bounding box center [452, 88] width 53 height 15
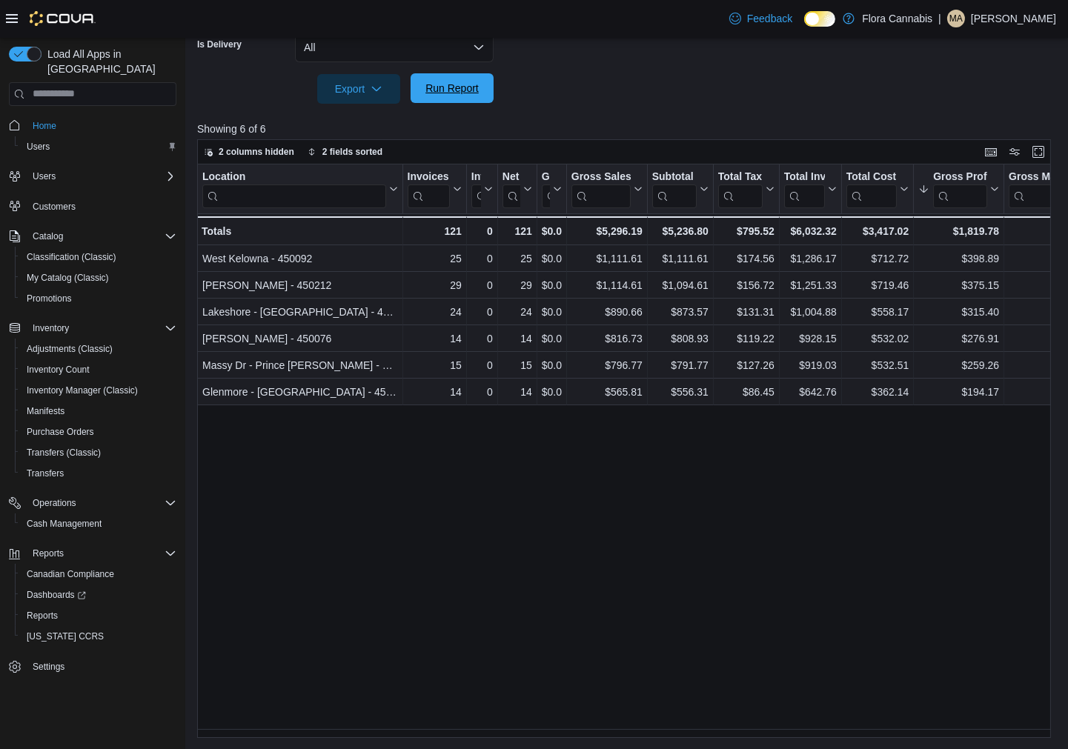
click at [474, 85] on span "Run Report" at bounding box center [452, 88] width 53 height 15
click at [486, 90] on button "Run Report" at bounding box center [452, 88] width 83 height 30
click at [465, 87] on span "Run Report" at bounding box center [452, 88] width 53 height 15
click at [470, 79] on span "Run Report" at bounding box center [452, 88] width 65 height 30
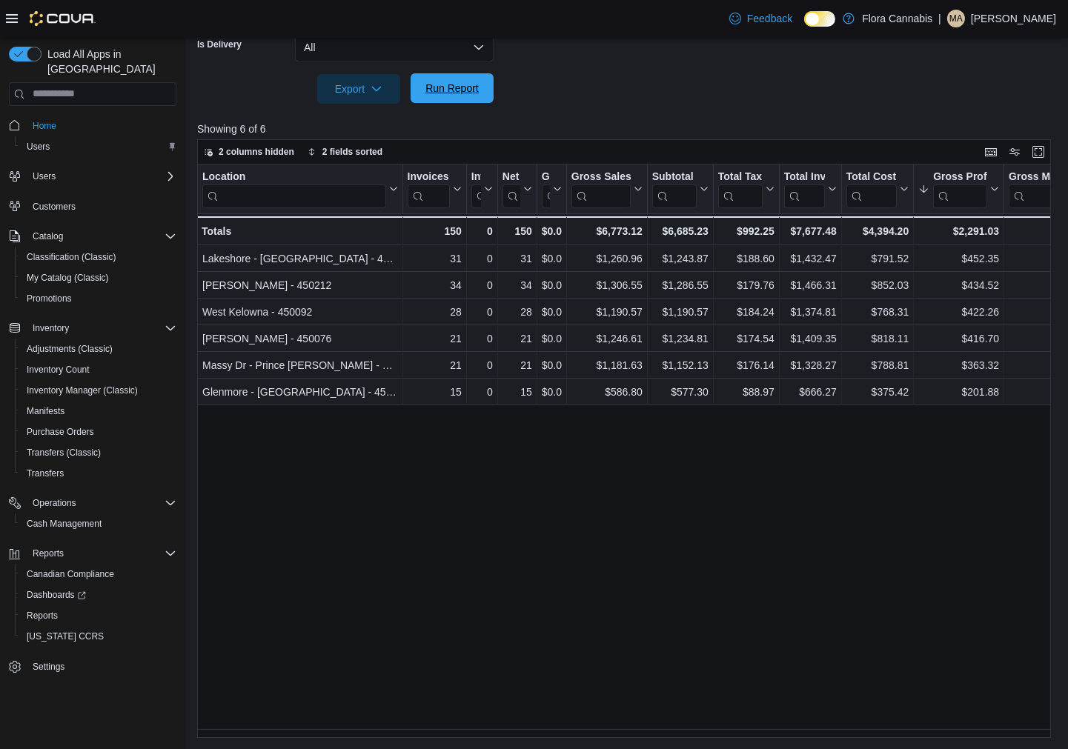
click at [439, 90] on span "Run Report" at bounding box center [452, 88] width 53 height 15
click at [463, 85] on span "Run Report" at bounding box center [452, 88] width 53 height 15
drag, startPoint x: 434, startPoint y: 92, endPoint x: 552, endPoint y: 102, distance: 119.0
click at [435, 92] on span "Run Report" at bounding box center [452, 89] width 53 height 15
click at [474, 91] on span "Run Report" at bounding box center [452, 88] width 53 height 15
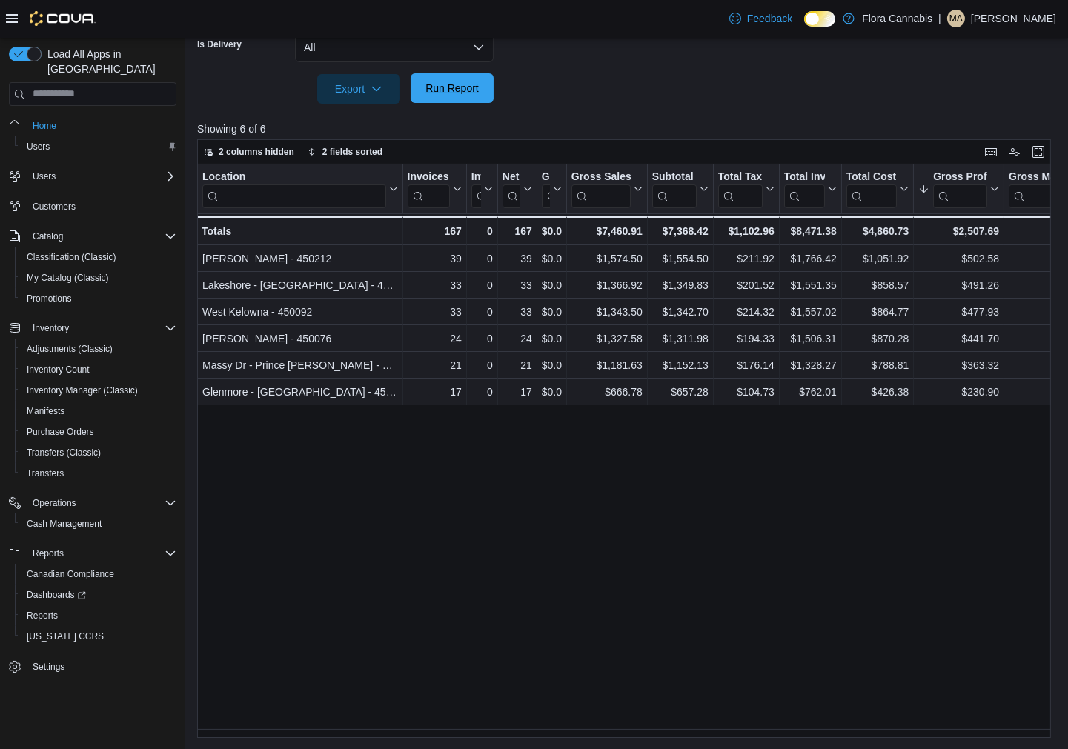
click at [445, 87] on span "Run Report" at bounding box center [452, 88] width 53 height 15
click at [463, 85] on span "Run Report" at bounding box center [452, 88] width 53 height 15
click at [457, 82] on span "Run Report" at bounding box center [452, 88] width 53 height 15
click at [469, 89] on span "Run Report" at bounding box center [452, 88] width 53 height 15
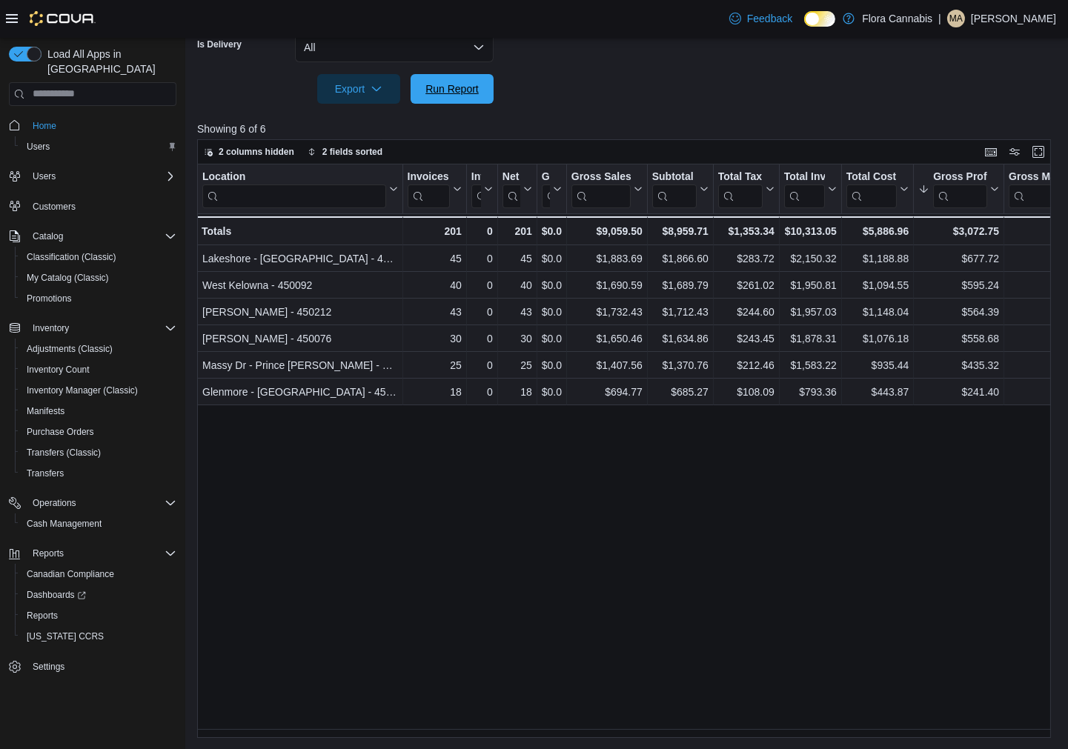
drag, startPoint x: 457, startPoint y: 99, endPoint x: 813, endPoint y: 112, distance: 356.8
click at [457, 99] on span "Run Report" at bounding box center [452, 89] width 65 height 30
click at [460, 97] on span "Run Report" at bounding box center [452, 88] width 65 height 30
click at [471, 98] on span "Run Report" at bounding box center [452, 88] width 65 height 30
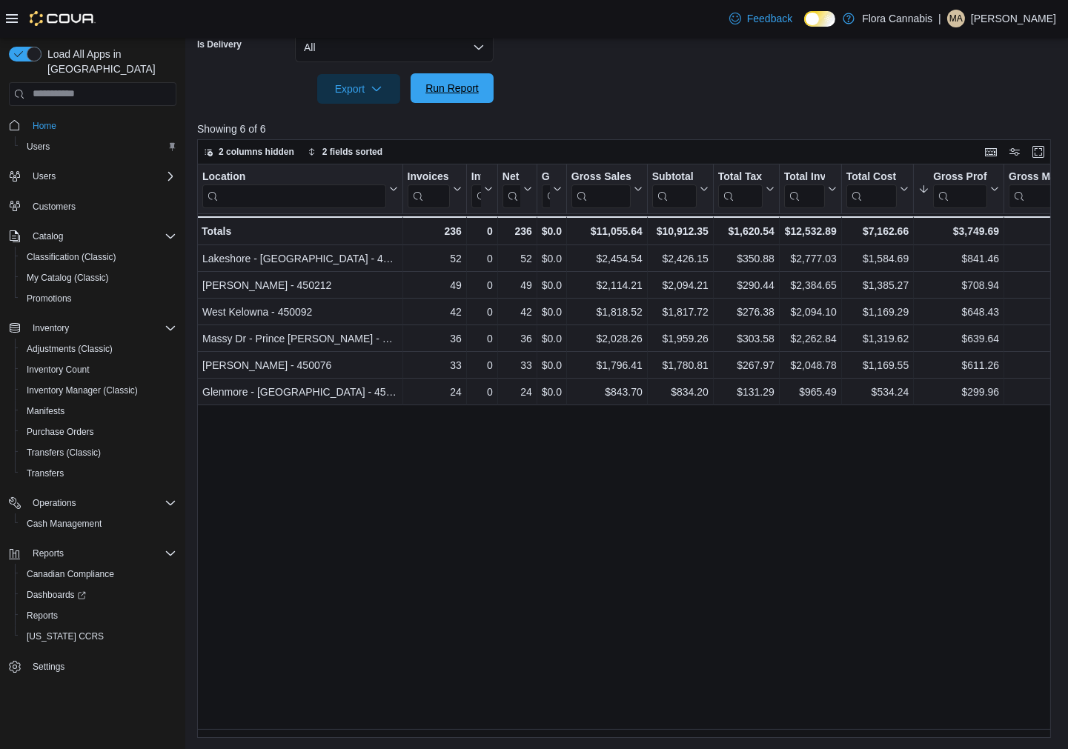
click at [468, 86] on span "Run Report" at bounding box center [452, 88] width 53 height 15
click at [454, 100] on span "Run Report" at bounding box center [452, 88] width 65 height 30
click at [516, 649] on div "Location Click to view column header actions Invoices Sold Click to view column…" at bounding box center [628, 452] width 863 height 575
click at [451, 86] on span "Run Report" at bounding box center [452, 88] width 53 height 15
click at [441, 90] on span "Run Report" at bounding box center [452, 88] width 53 height 15
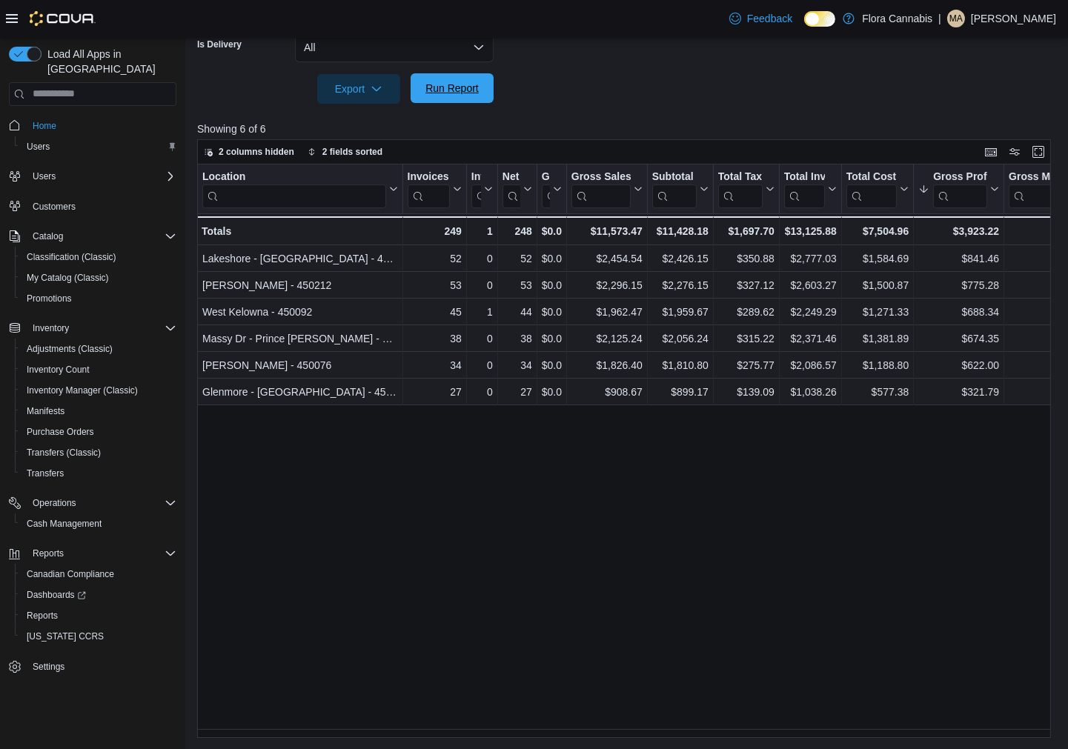
click at [426, 82] on span "Run Report" at bounding box center [452, 88] width 53 height 15
click at [87, 426] on span "Purchase Orders" at bounding box center [60, 432] width 67 height 12
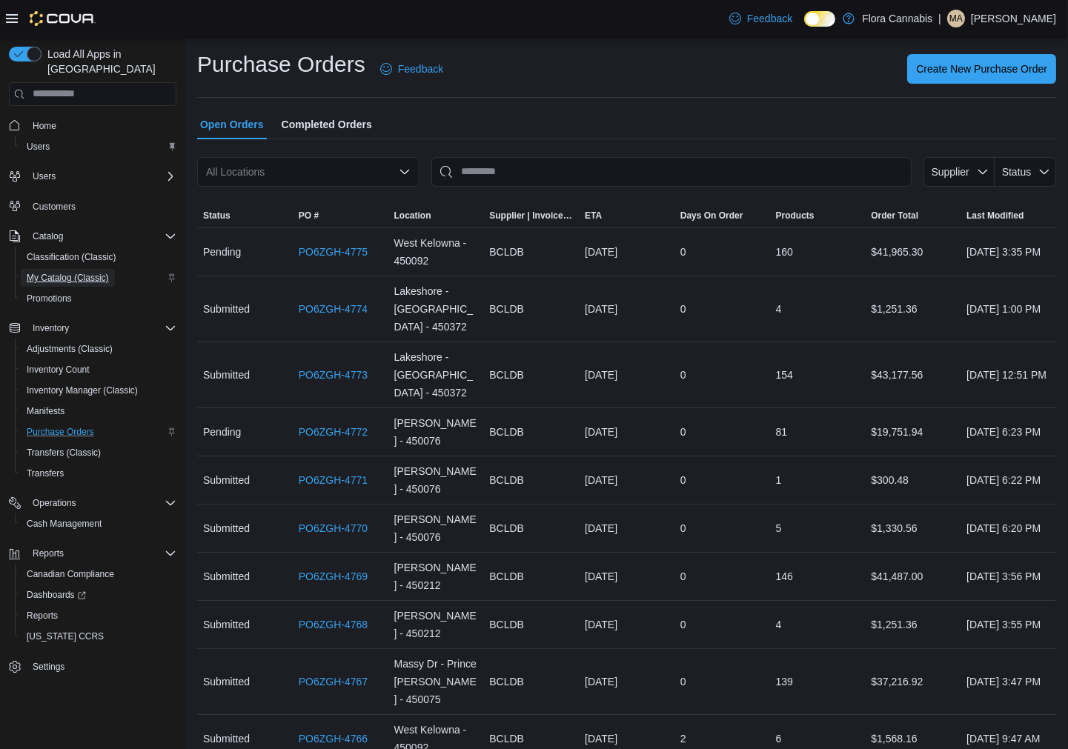
click at [60, 272] on span "My Catalog (Classic)" at bounding box center [68, 278] width 82 height 12
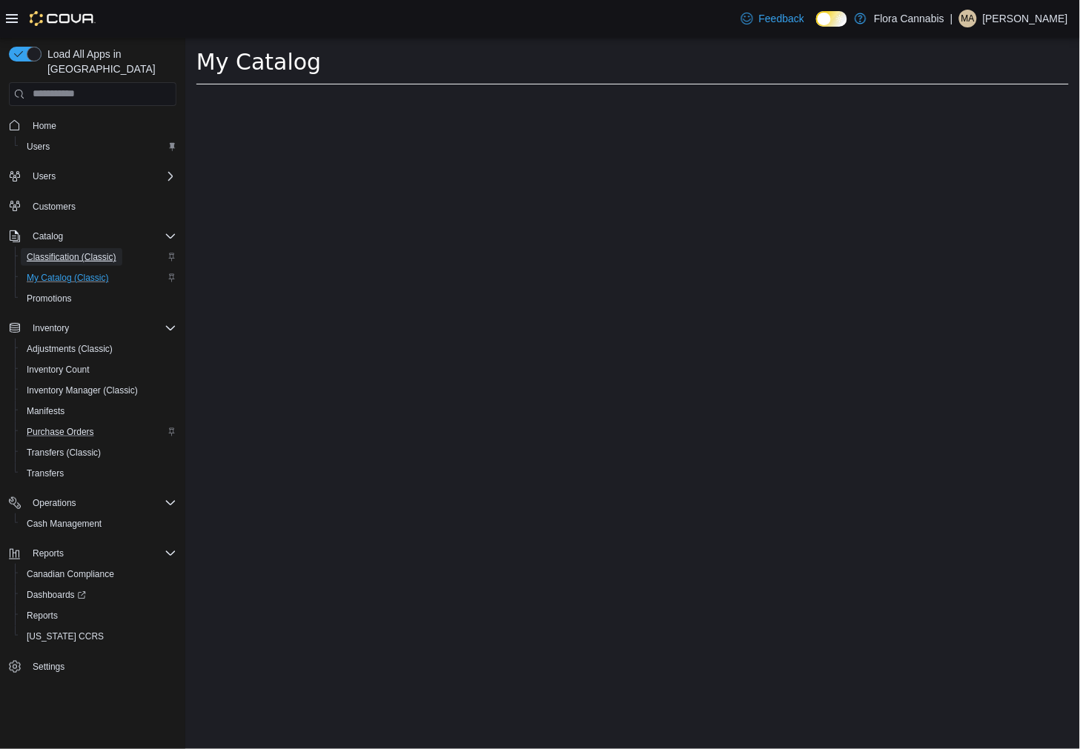
click at [67, 251] on span "Classification (Classic)" at bounding box center [72, 257] width 90 height 12
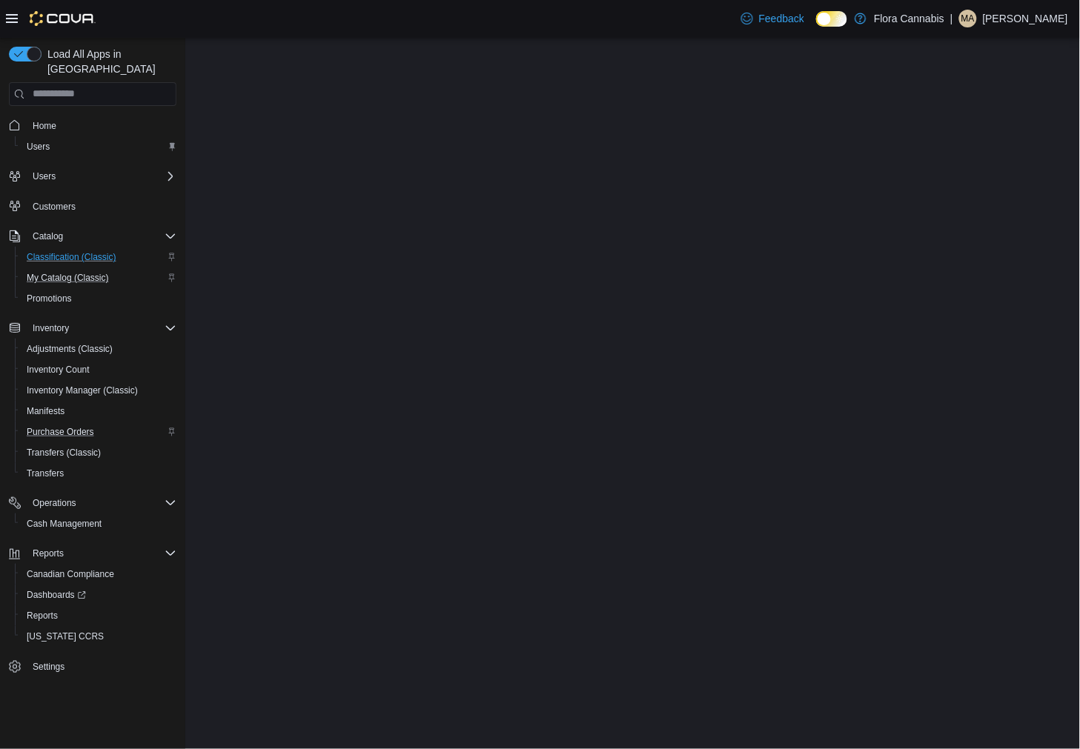
drag, startPoint x: 251, startPoint y: 271, endPoint x: 383, endPoint y: 220, distance: 140.8
click at [385, 37] on html "×" at bounding box center [632, 37] width 895 height 0
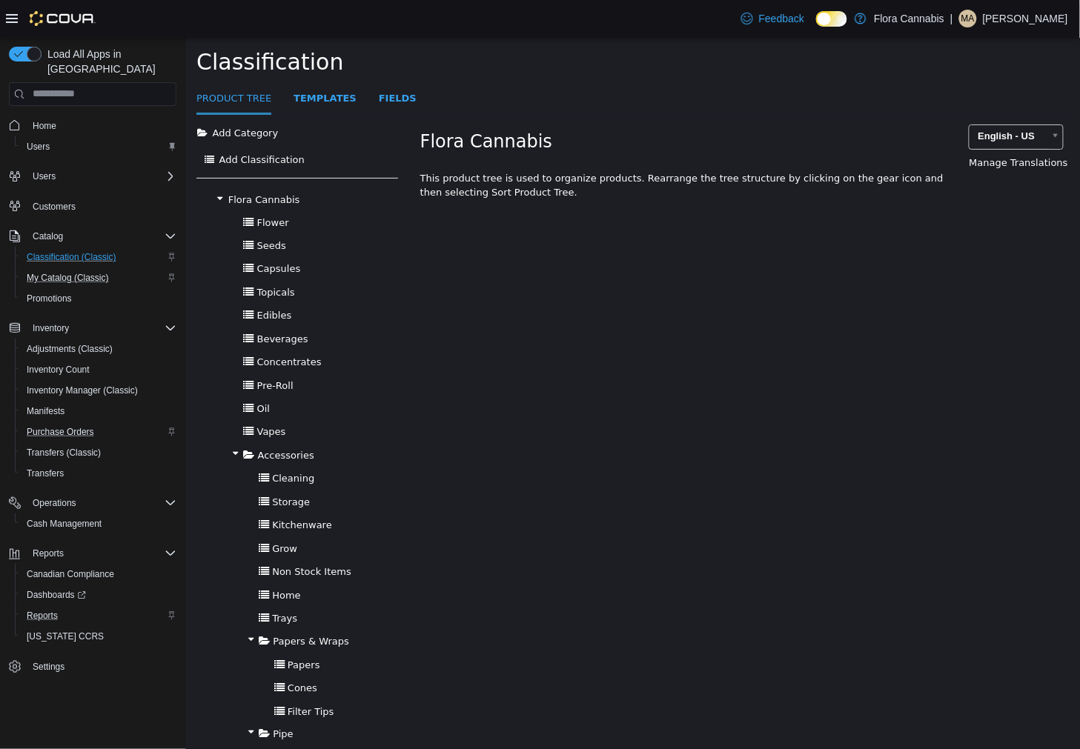
click at [68, 607] on div "Reports" at bounding box center [99, 616] width 156 height 18
